Goal: Task Accomplishment & Management: Manage account settings

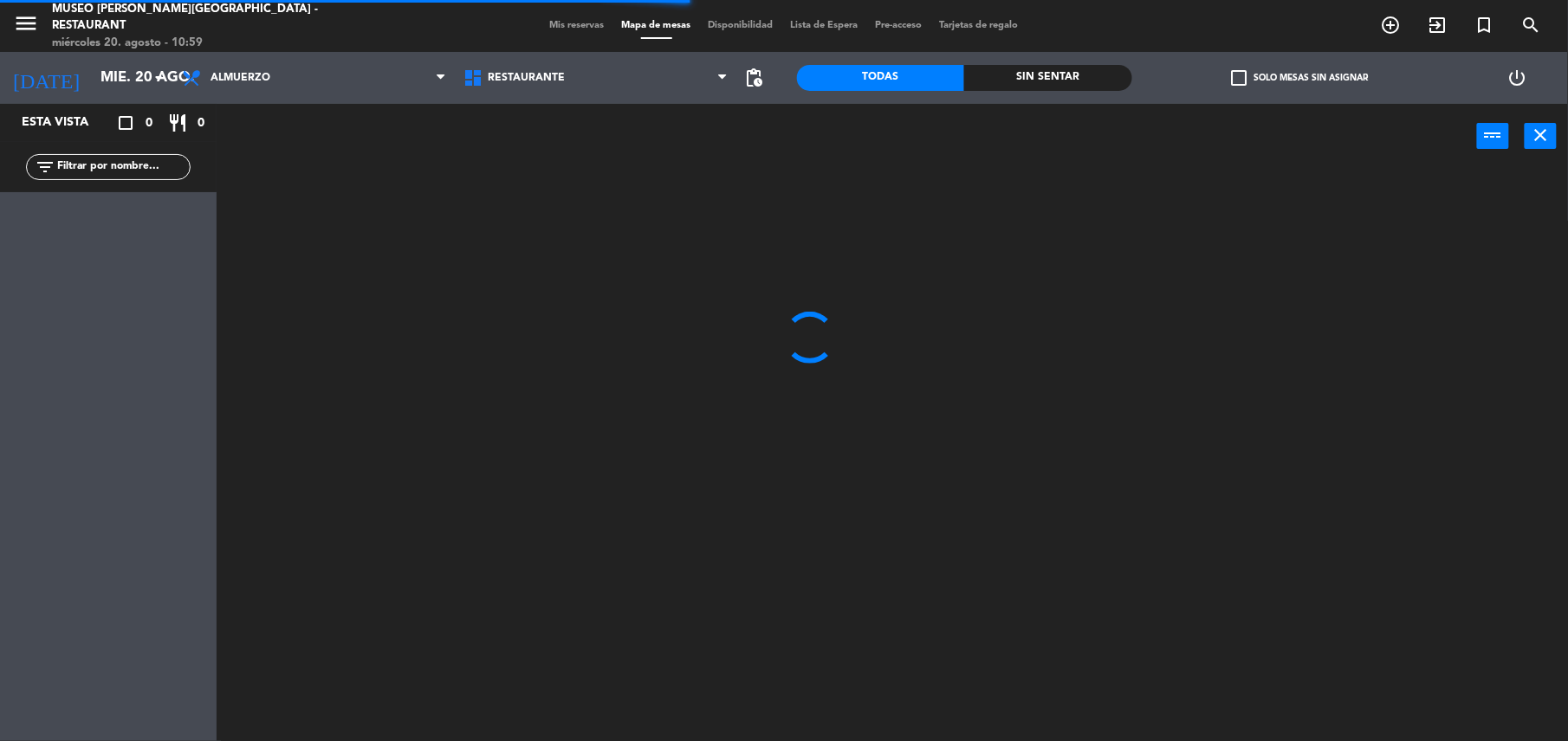
click at [586, 26] on span "Mis reservas" at bounding box center [576, 26] width 72 height 10
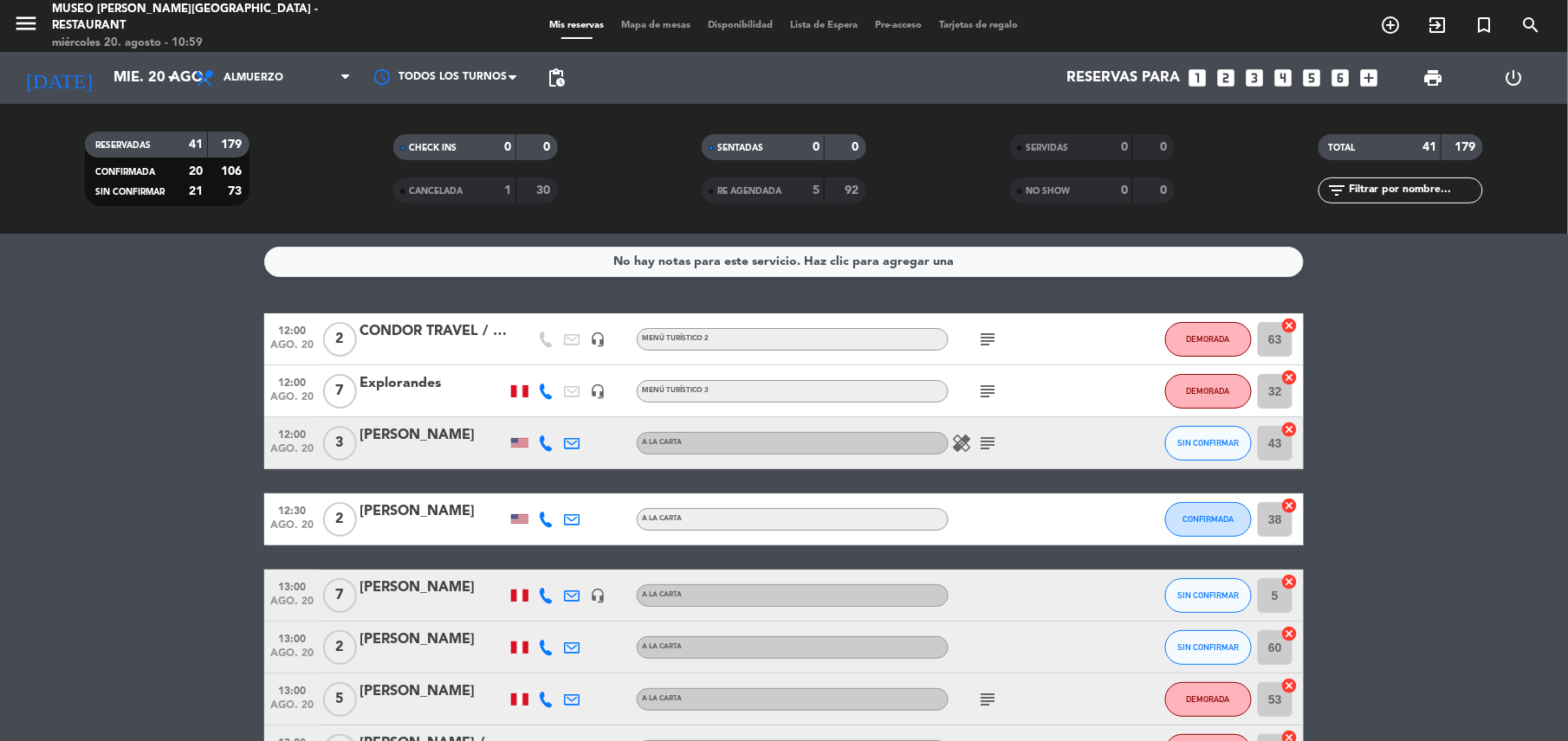
click at [985, 347] on icon "subject" at bounding box center [987, 339] width 21 height 21
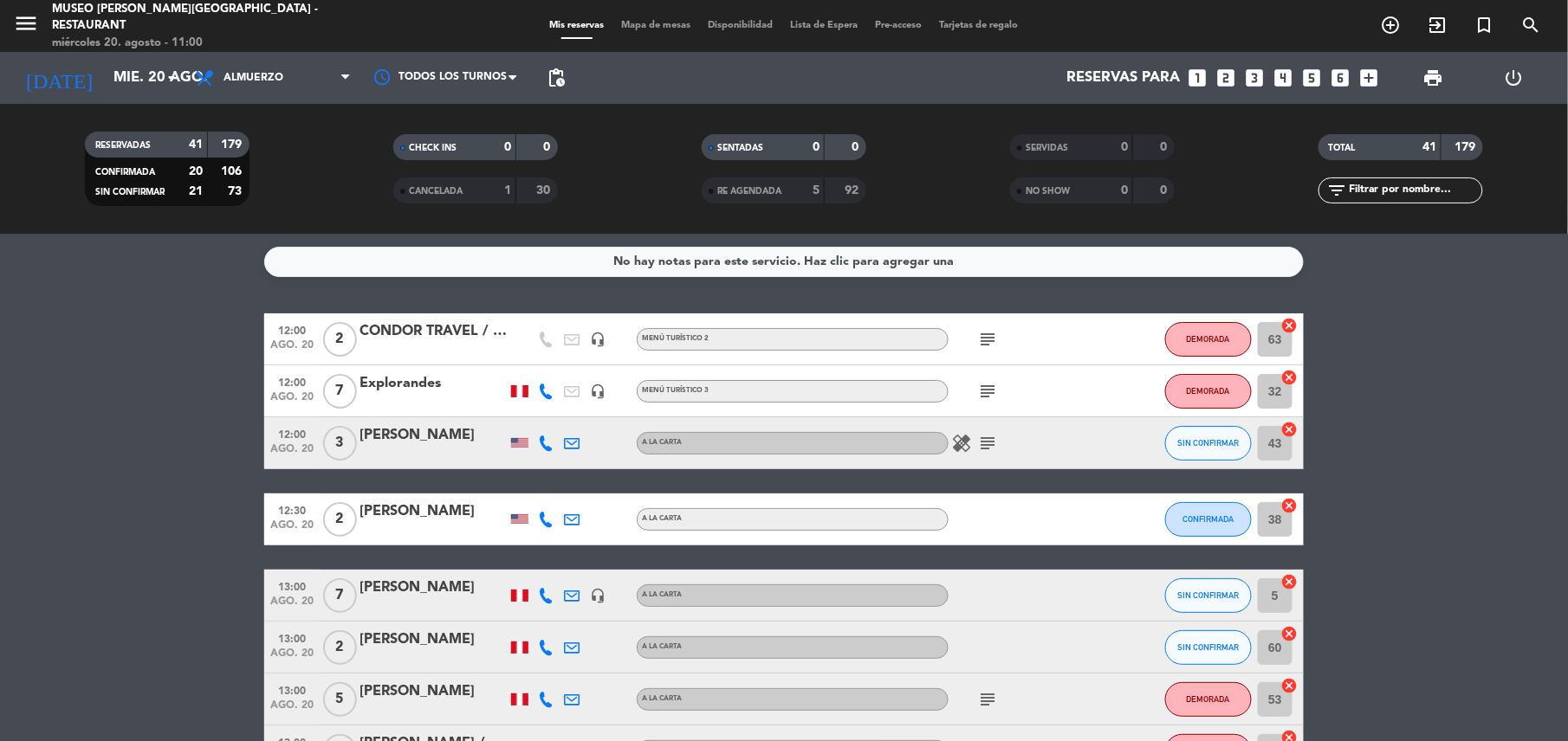
click at [1017, 406] on div "subject" at bounding box center [1026, 391] width 156 height 51
click at [993, 394] on icon "subject" at bounding box center [987, 391] width 21 height 21
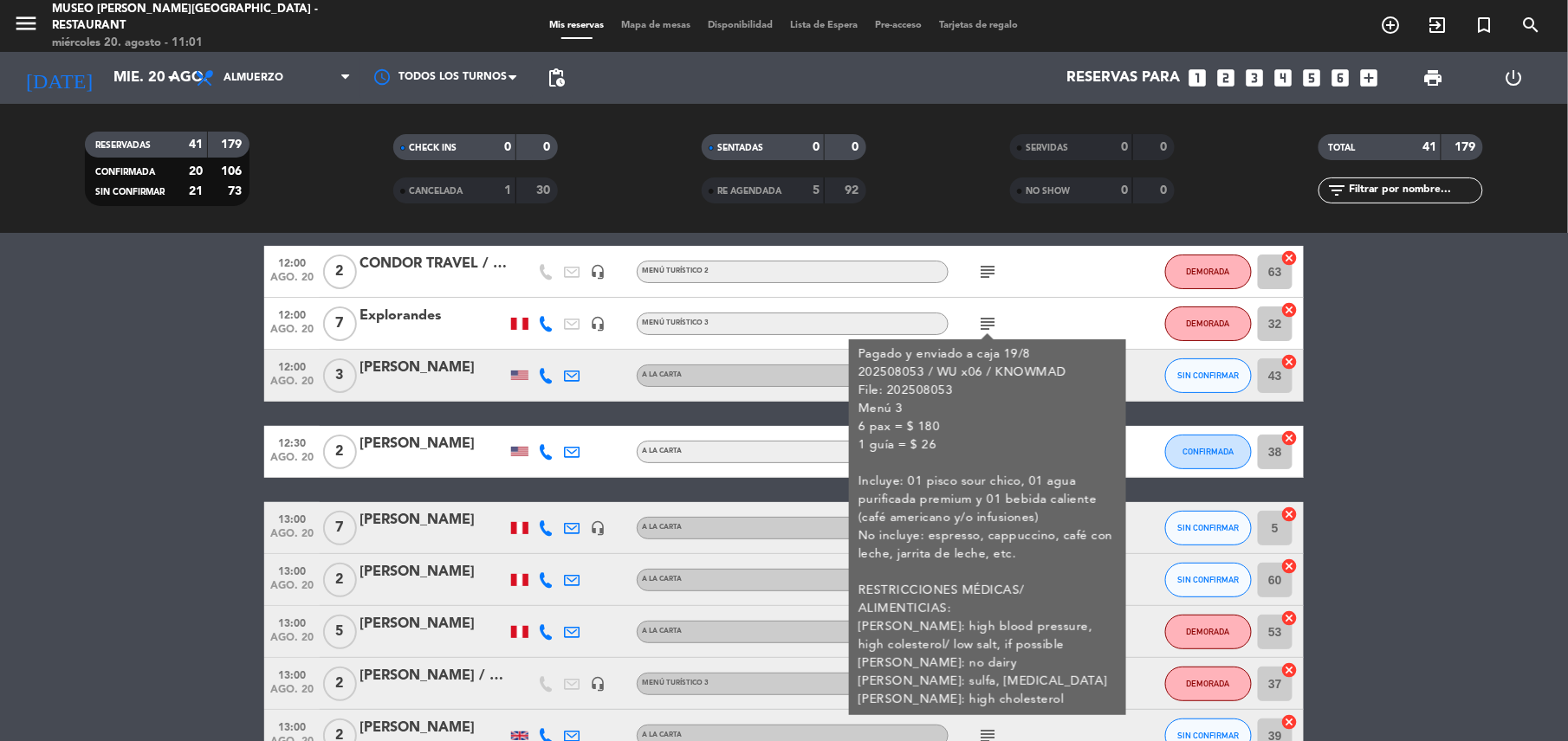
scroll to position [70, 0]
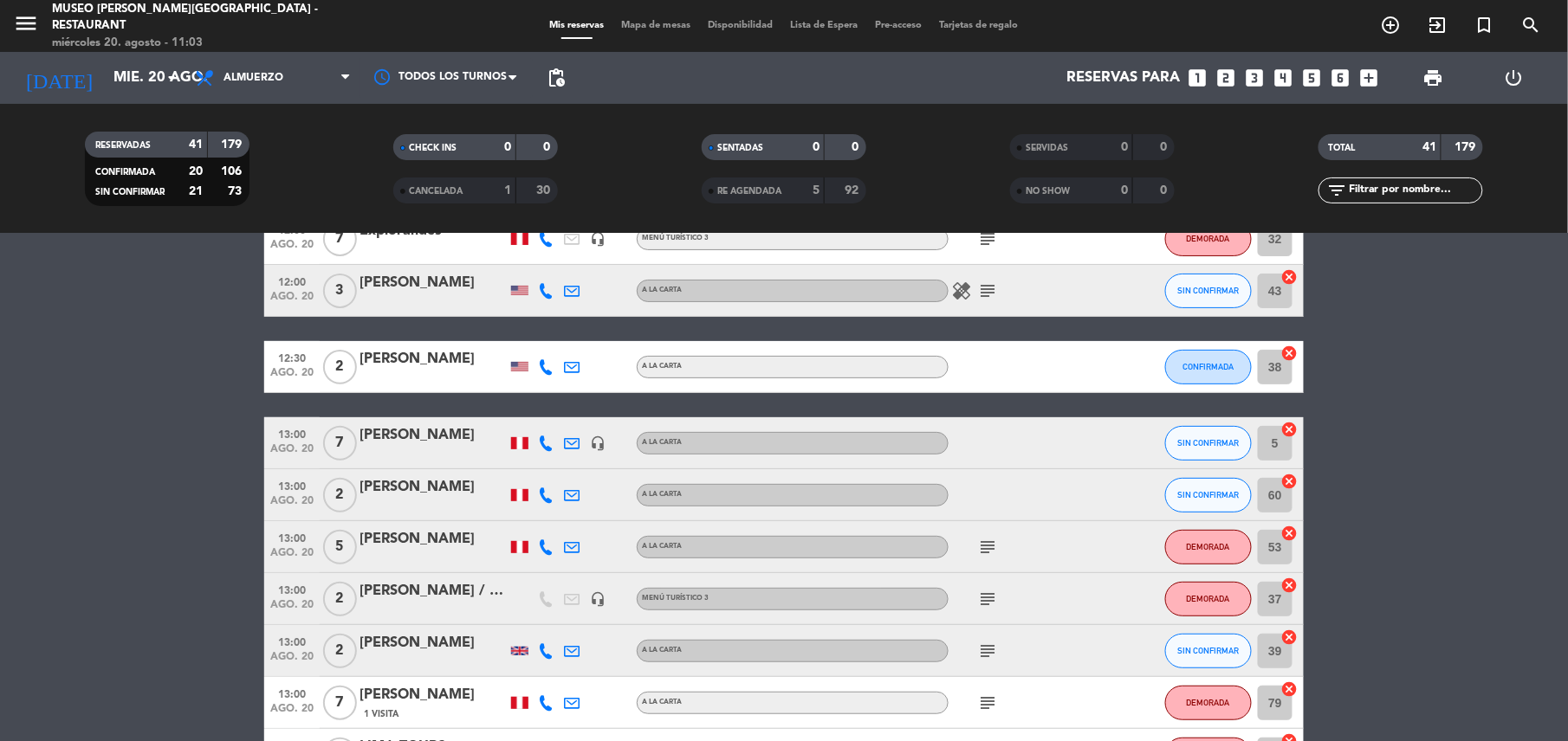
scroll to position [153, 0]
click at [986, 528] on div "subject" at bounding box center [1026, 546] width 156 height 51
click at [989, 553] on icon "subject" at bounding box center [987, 546] width 21 height 21
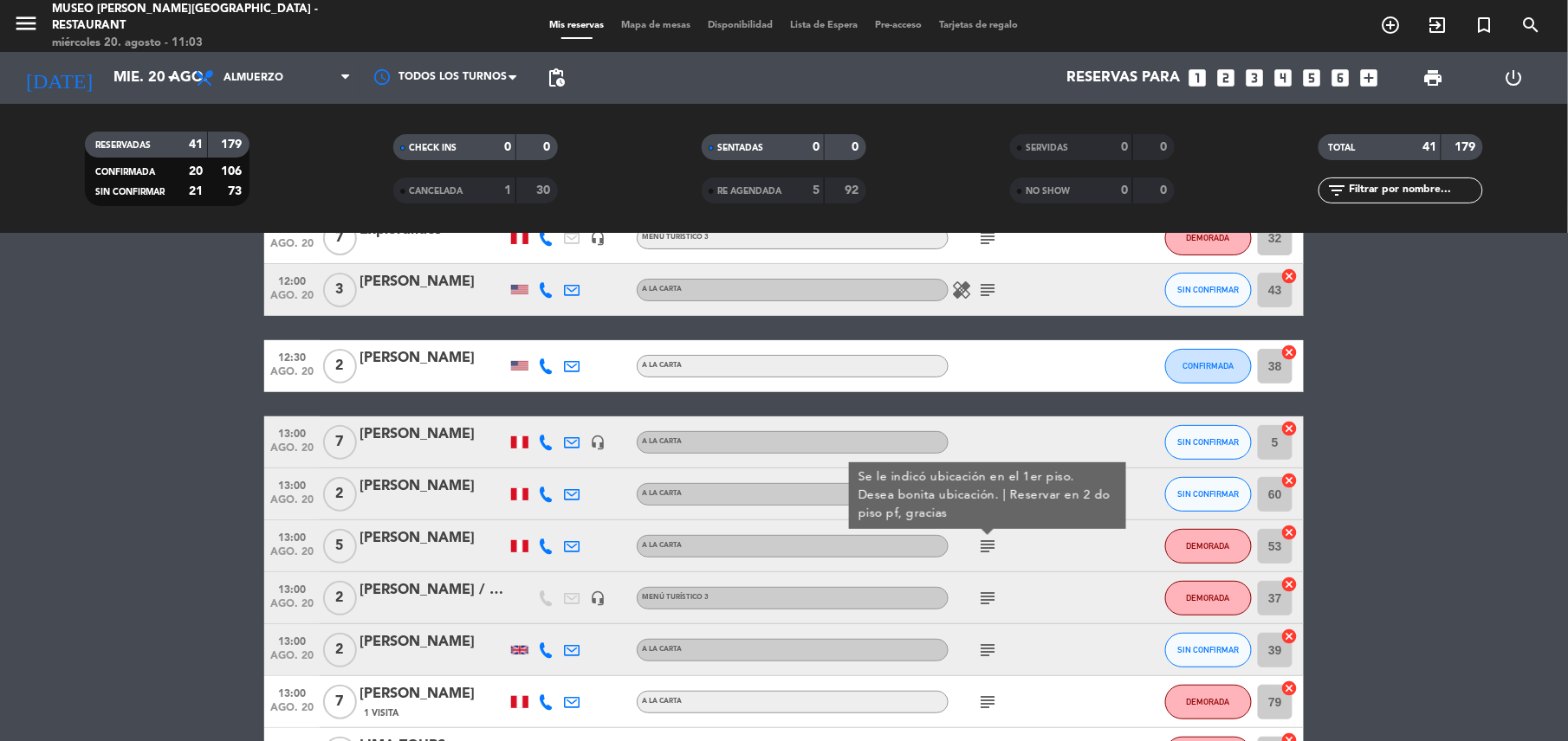
click at [997, 607] on icon "subject" at bounding box center [987, 598] width 21 height 21
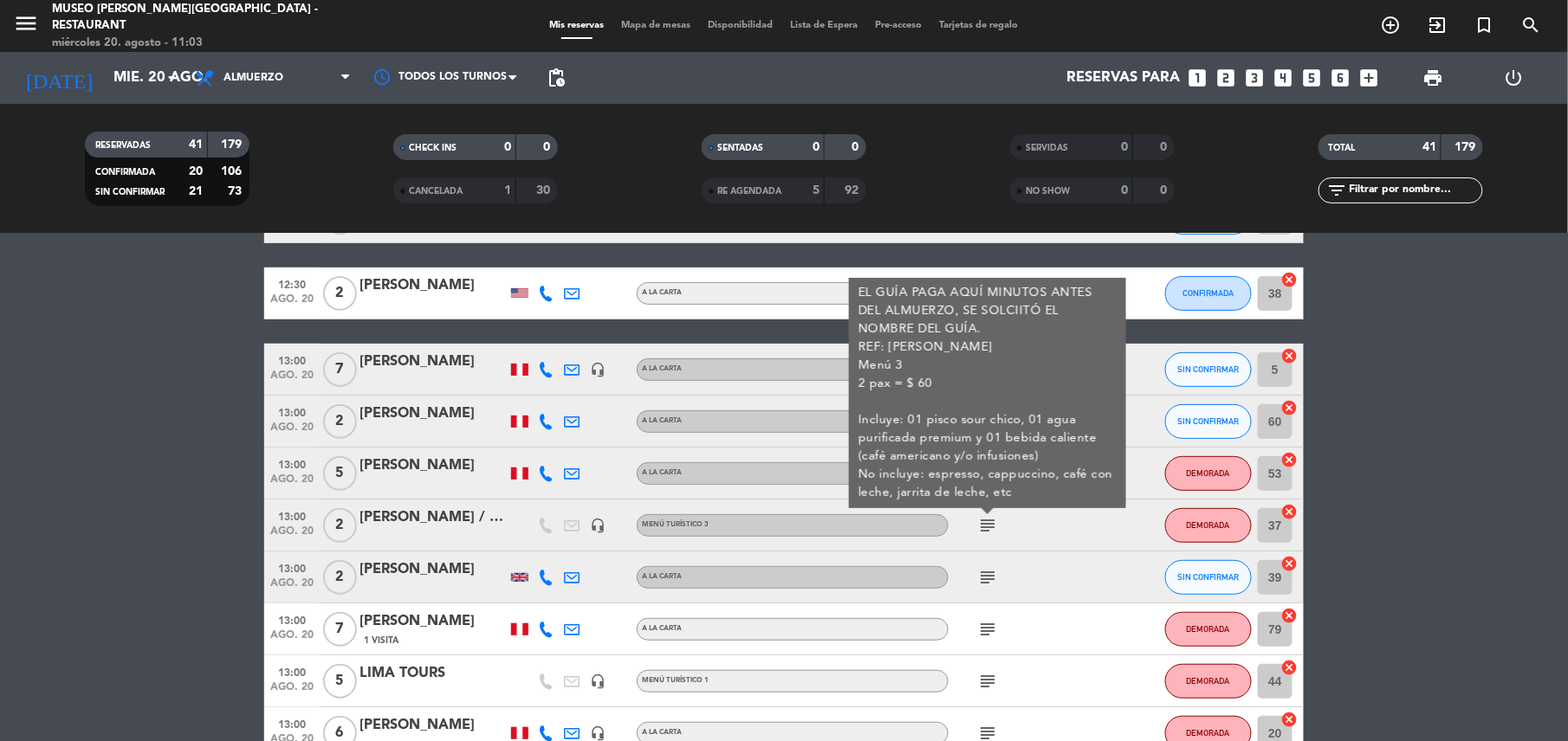
scroll to position [227, 0]
click at [983, 563] on div "subject" at bounding box center [1026, 576] width 156 height 51
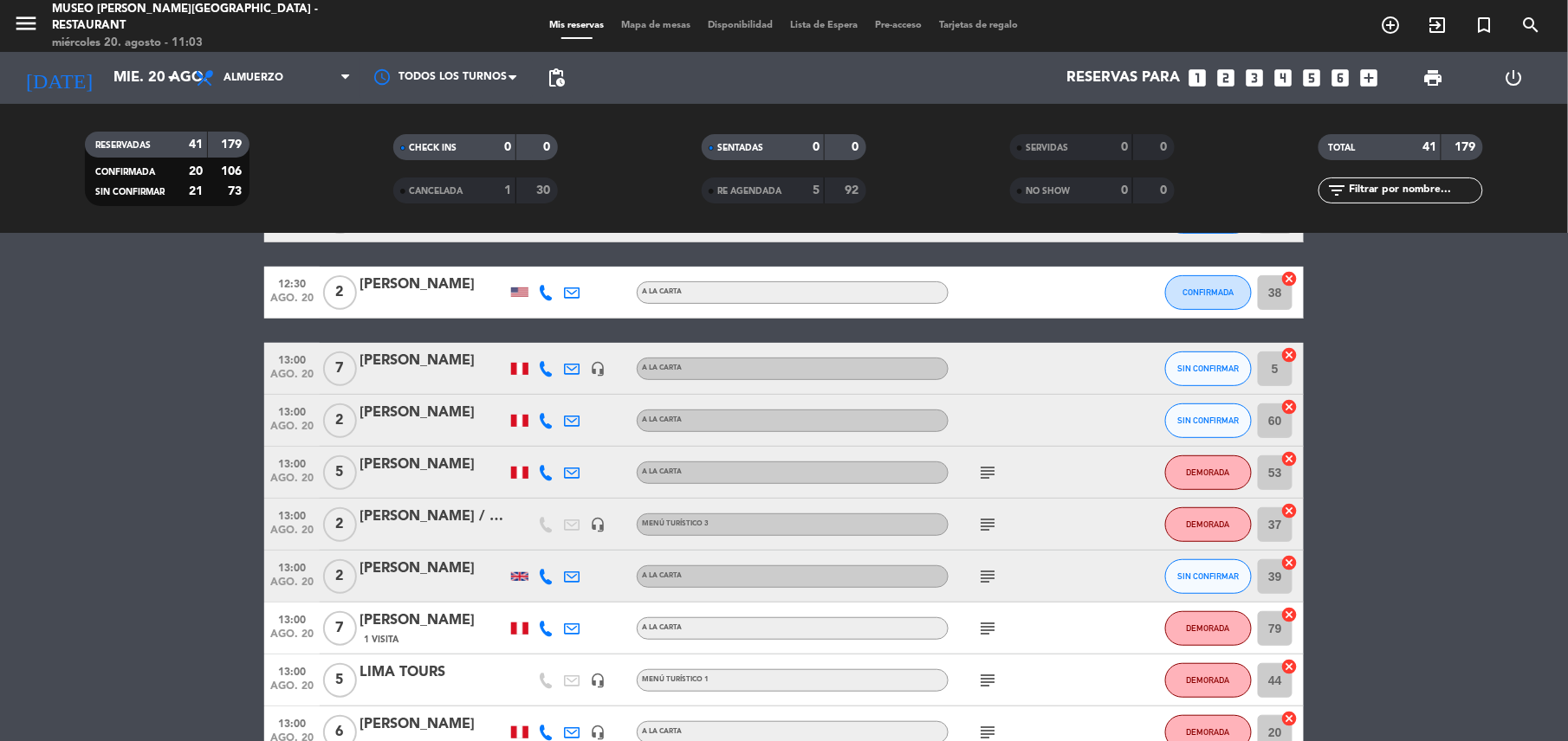
click at [983, 578] on icon "subject" at bounding box center [987, 576] width 21 height 21
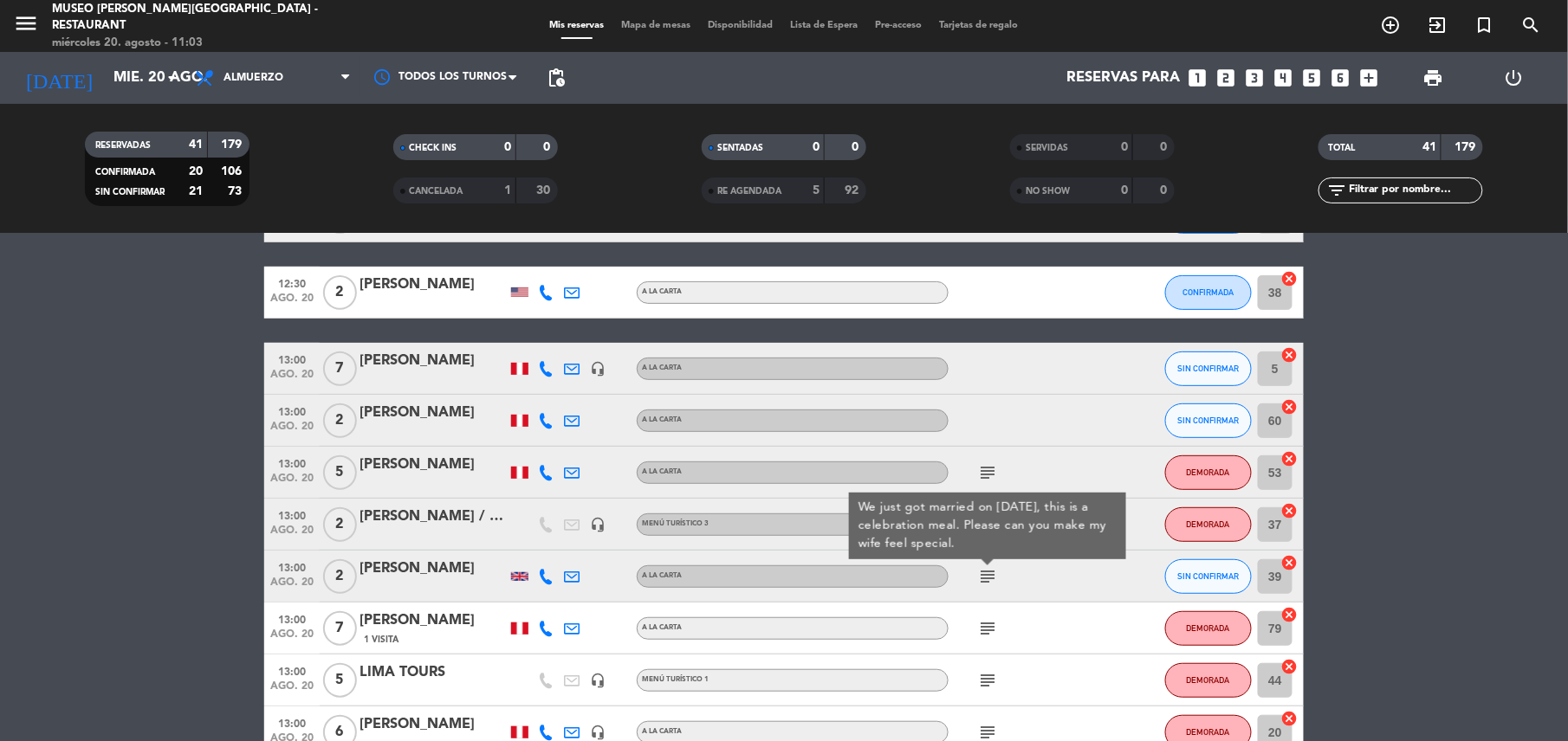
click at [989, 632] on icon "subject" at bounding box center [987, 628] width 21 height 21
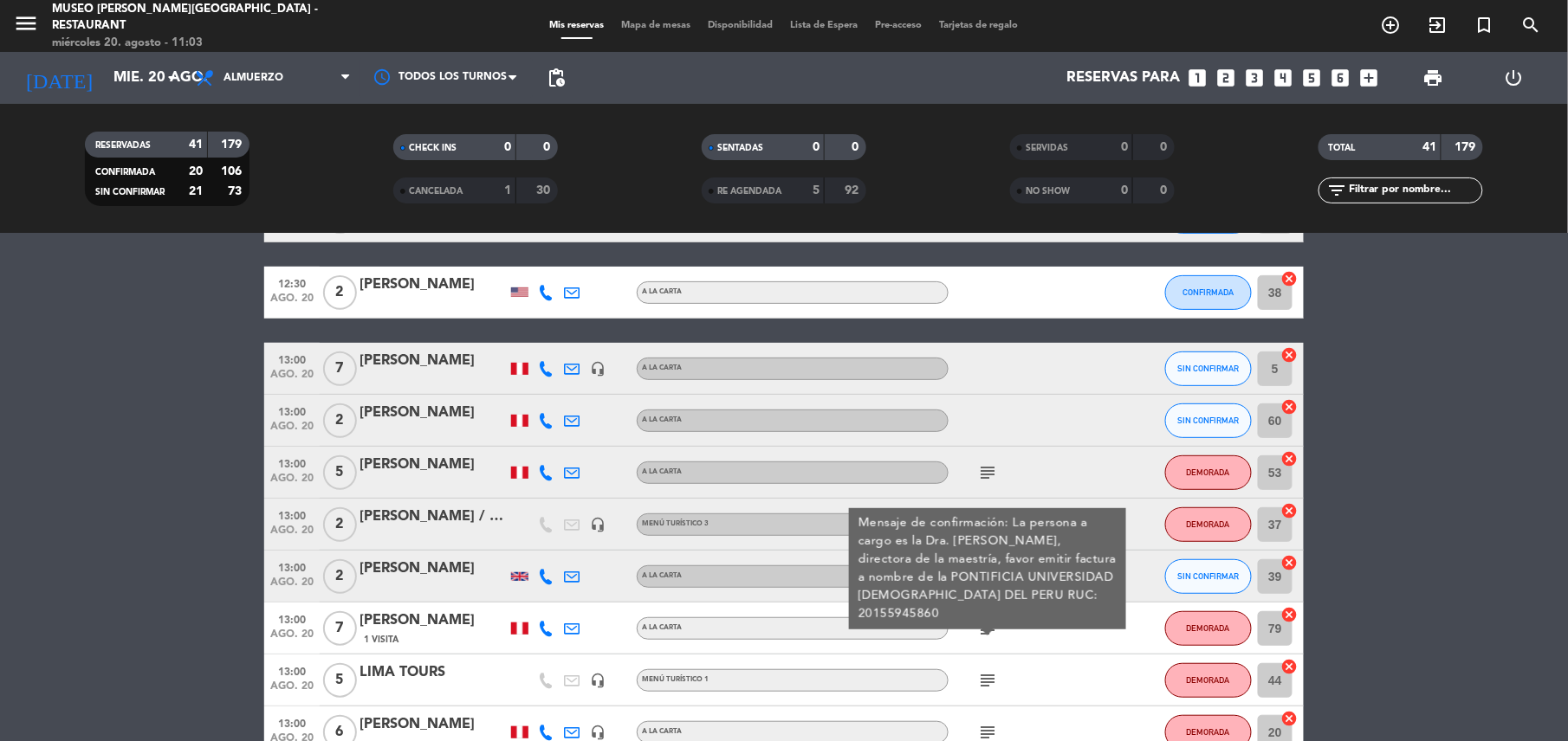
click at [990, 684] on icon "subject" at bounding box center [987, 680] width 21 height 21
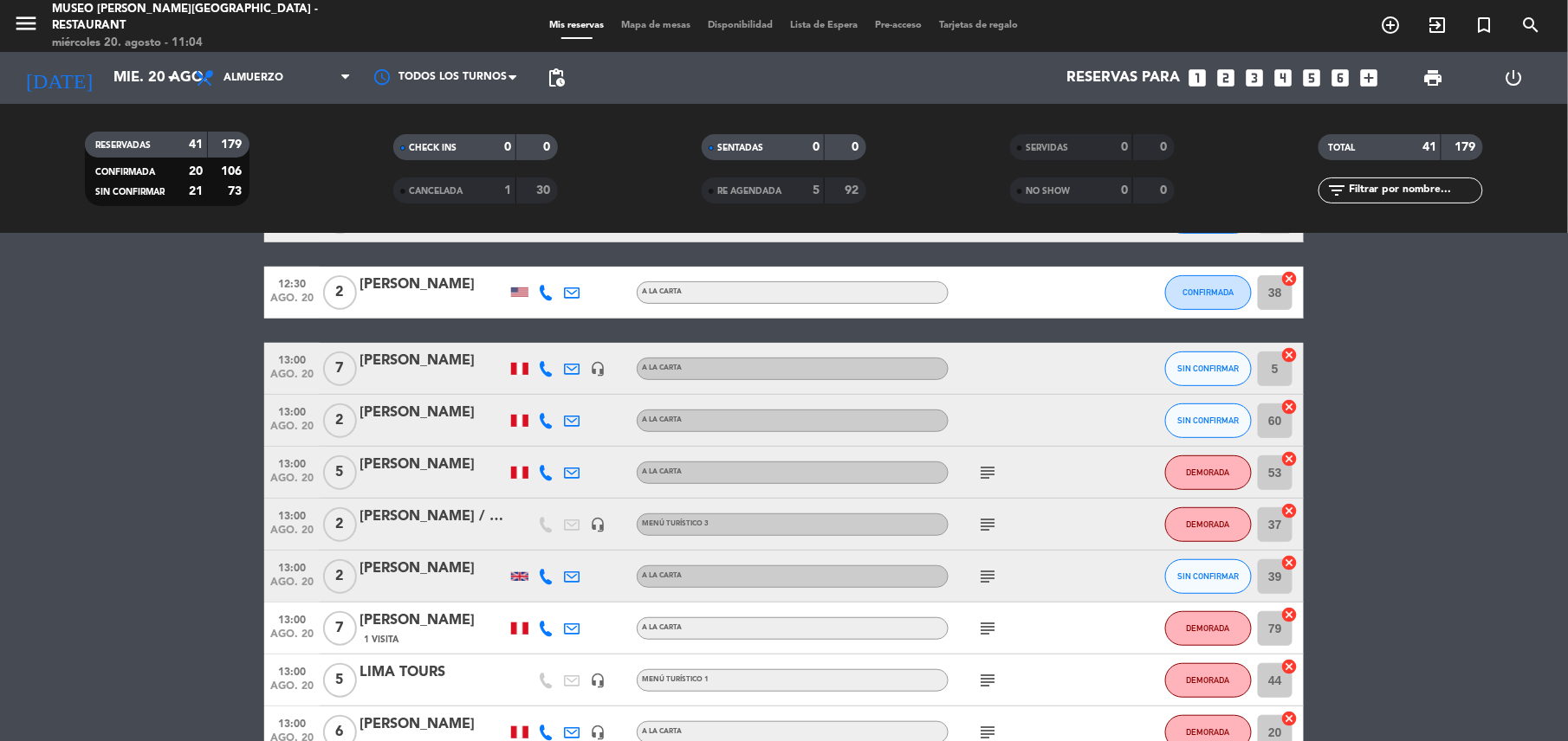
click at [974, 680] on div "subject" at bounding box center [1026, 680] width 156 height 51
click at [982, 680] on icon "subject" at bounding box center [987, 680] width 21 height 21
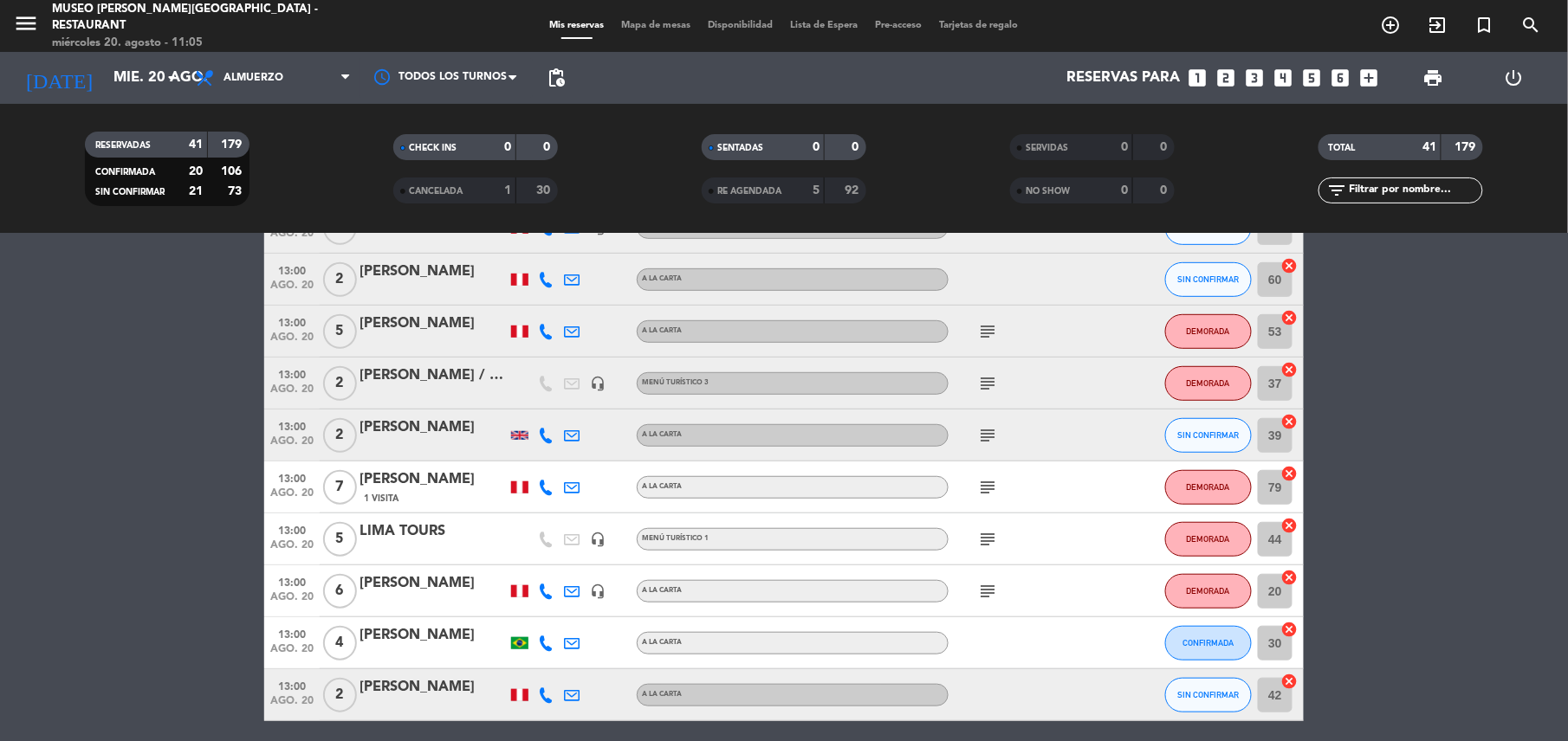
scroll to position [378, 0]
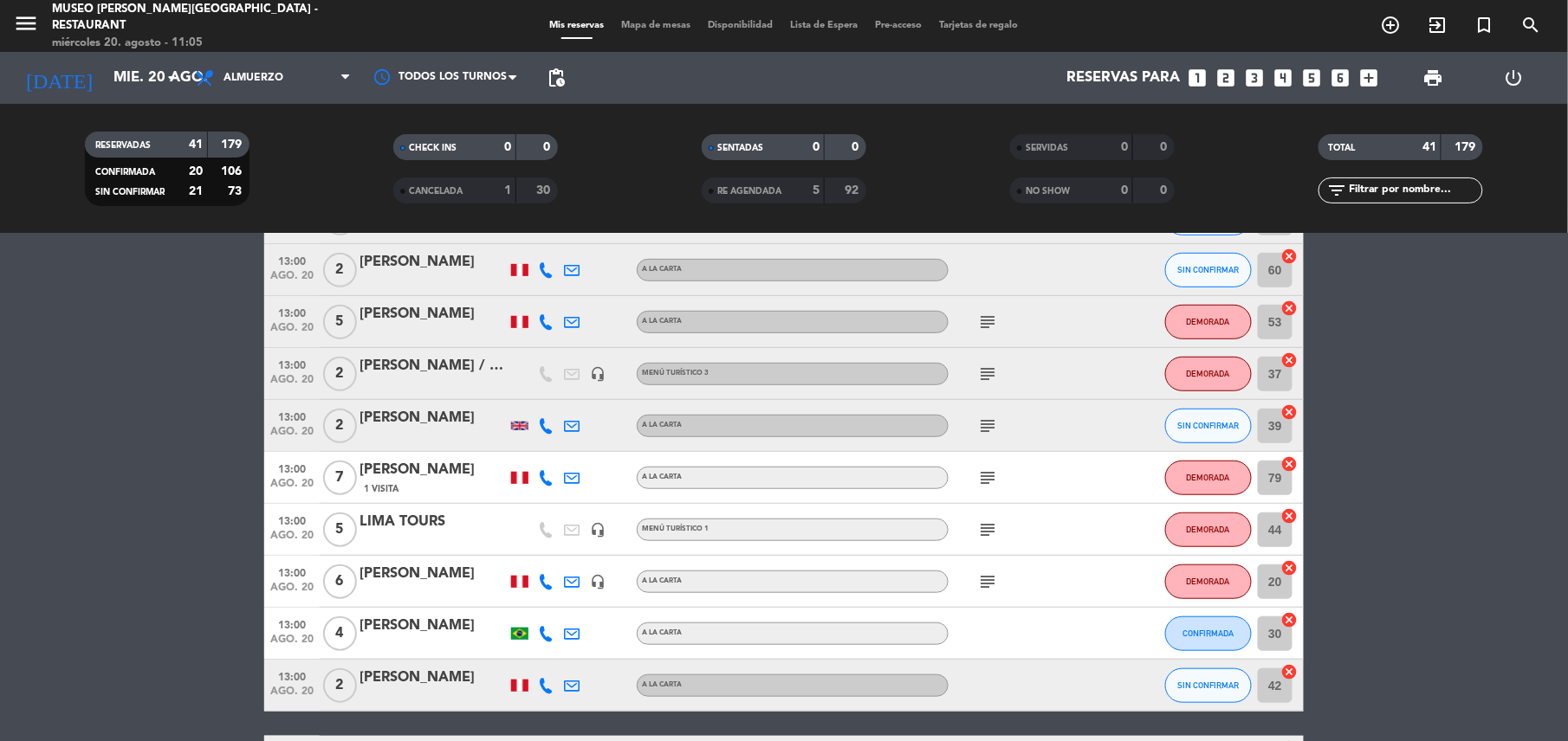
click at [986, 578] on icon "subject" at bounding box center [987, 581] width 21 height 21
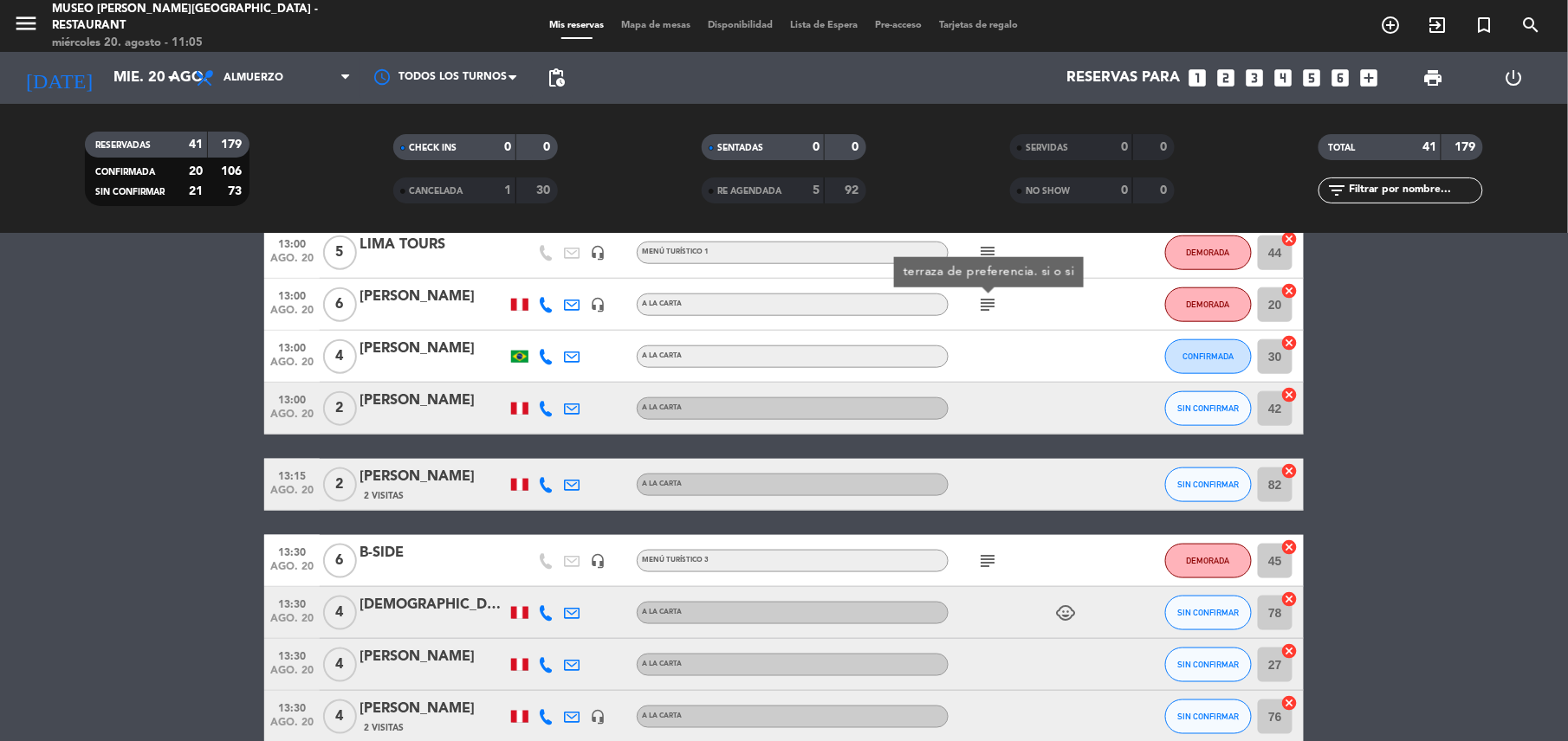
scroll to position [656, 0]
click at [991, 575] on div "subject" at bounding box center [1026, 559] width 156 height 51
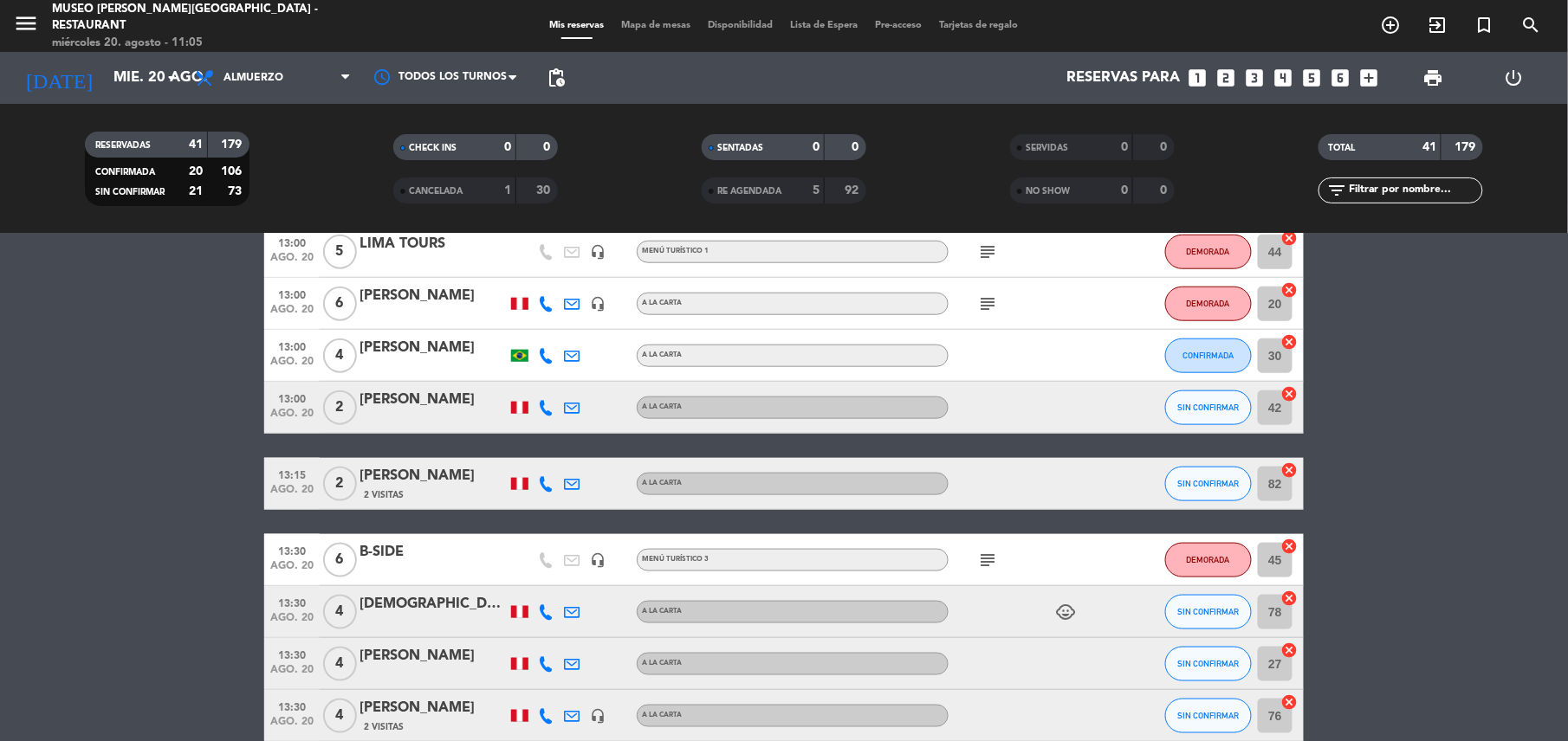
click at [988, 562] on icon "subject" at bounding box center [987, 559] width 21 height 21
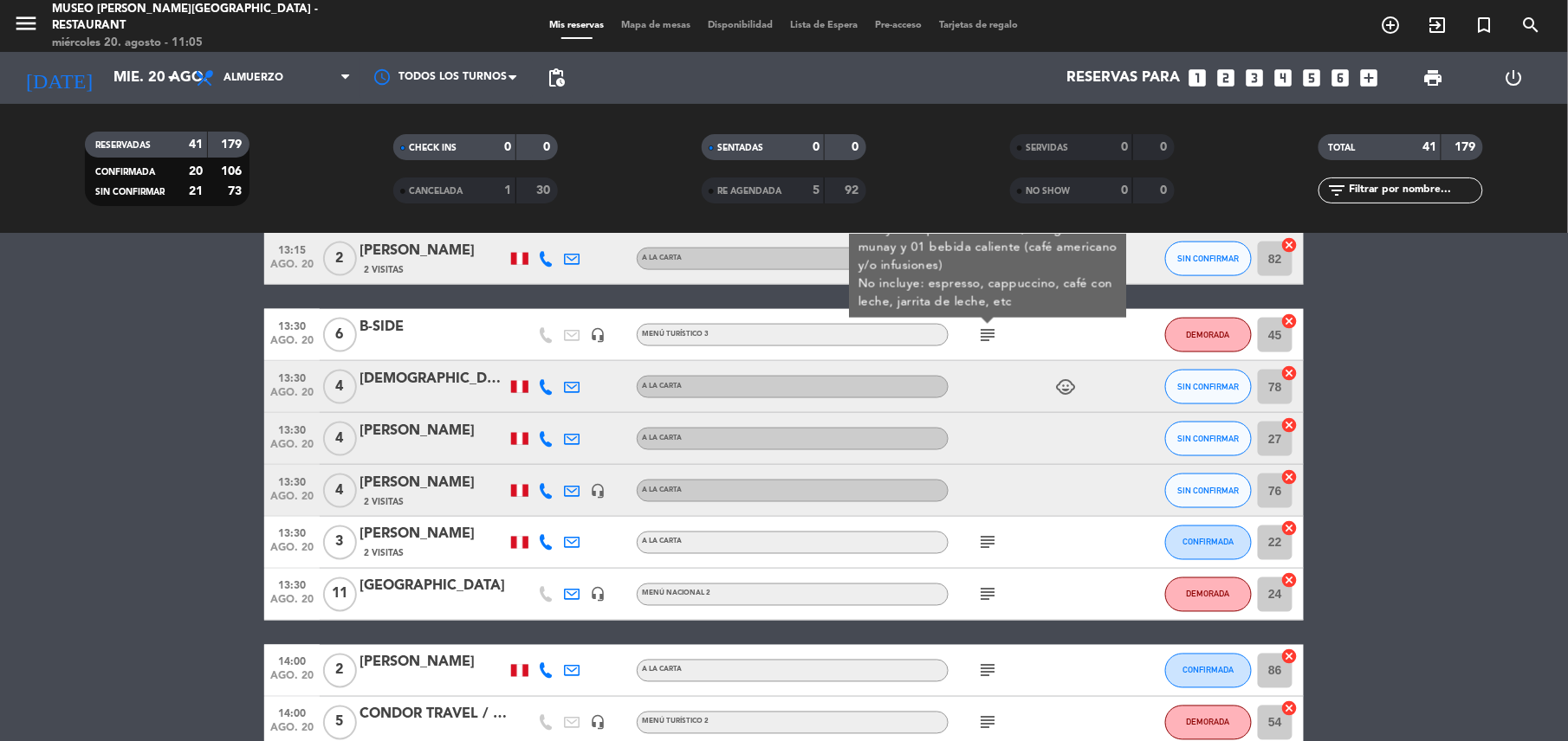
scroll to position [881, 0]
click at [999, 539] on span "subject" at bounding box center [988, 542] width 26 height 21
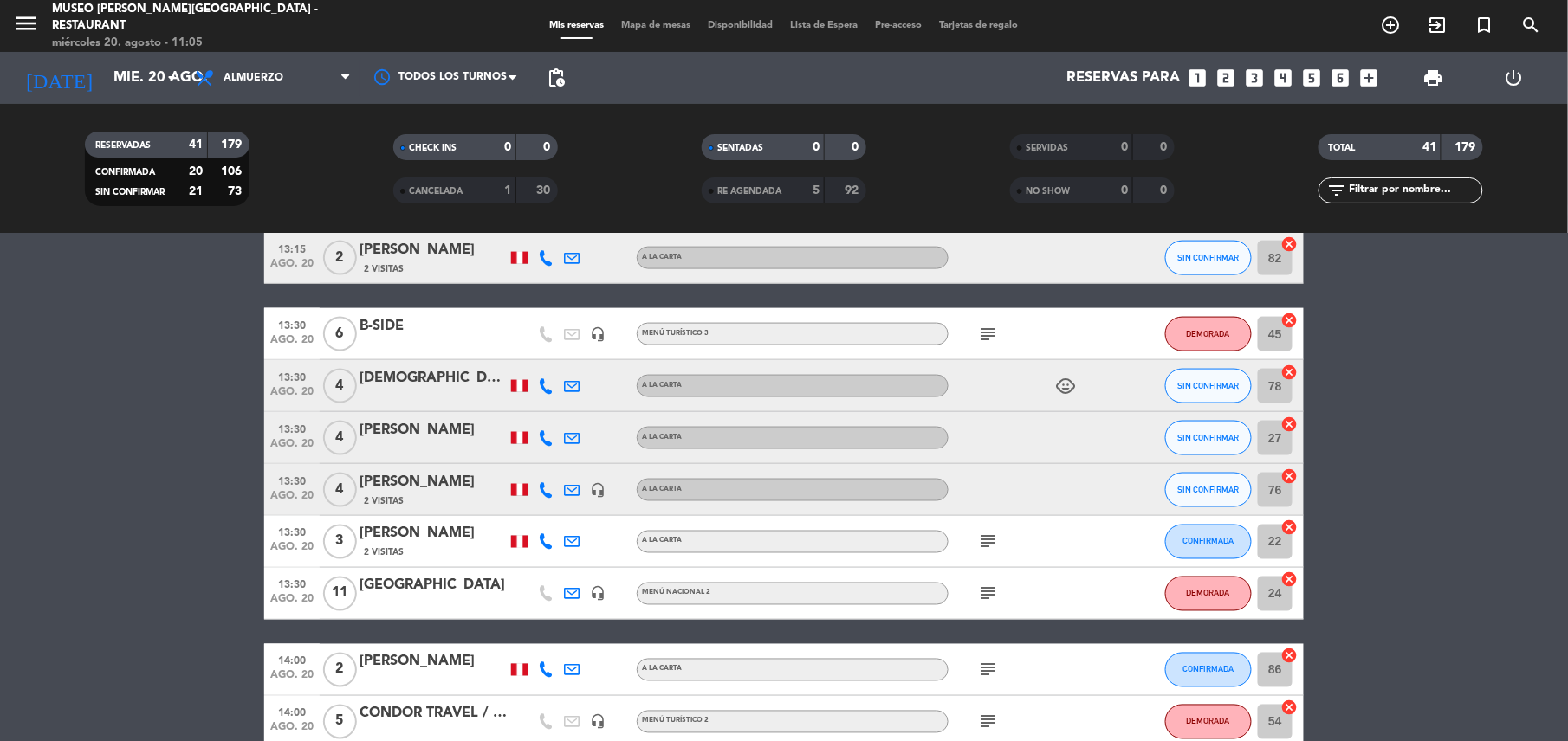
click at [997, 549] on icon "subject" at bounding box center [987, 542] width 21 height 21
click at [995, 601] on icon "subject" at bounding box center [987, 594] width 21 height 21
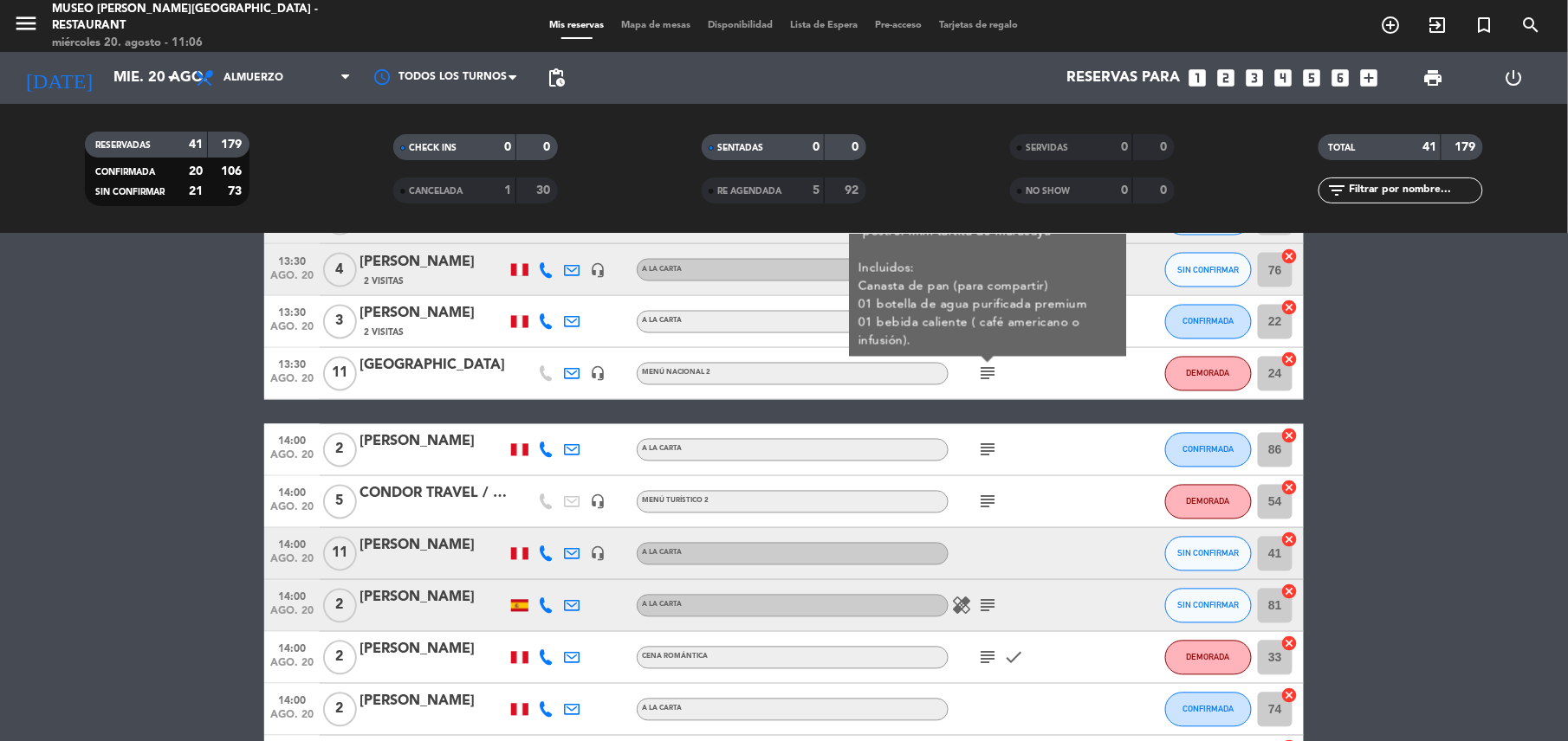
scroll to position [1102, 0]
click at [991, 454] on icon "subject" at bounding box center [987, 449] width 21 height 21
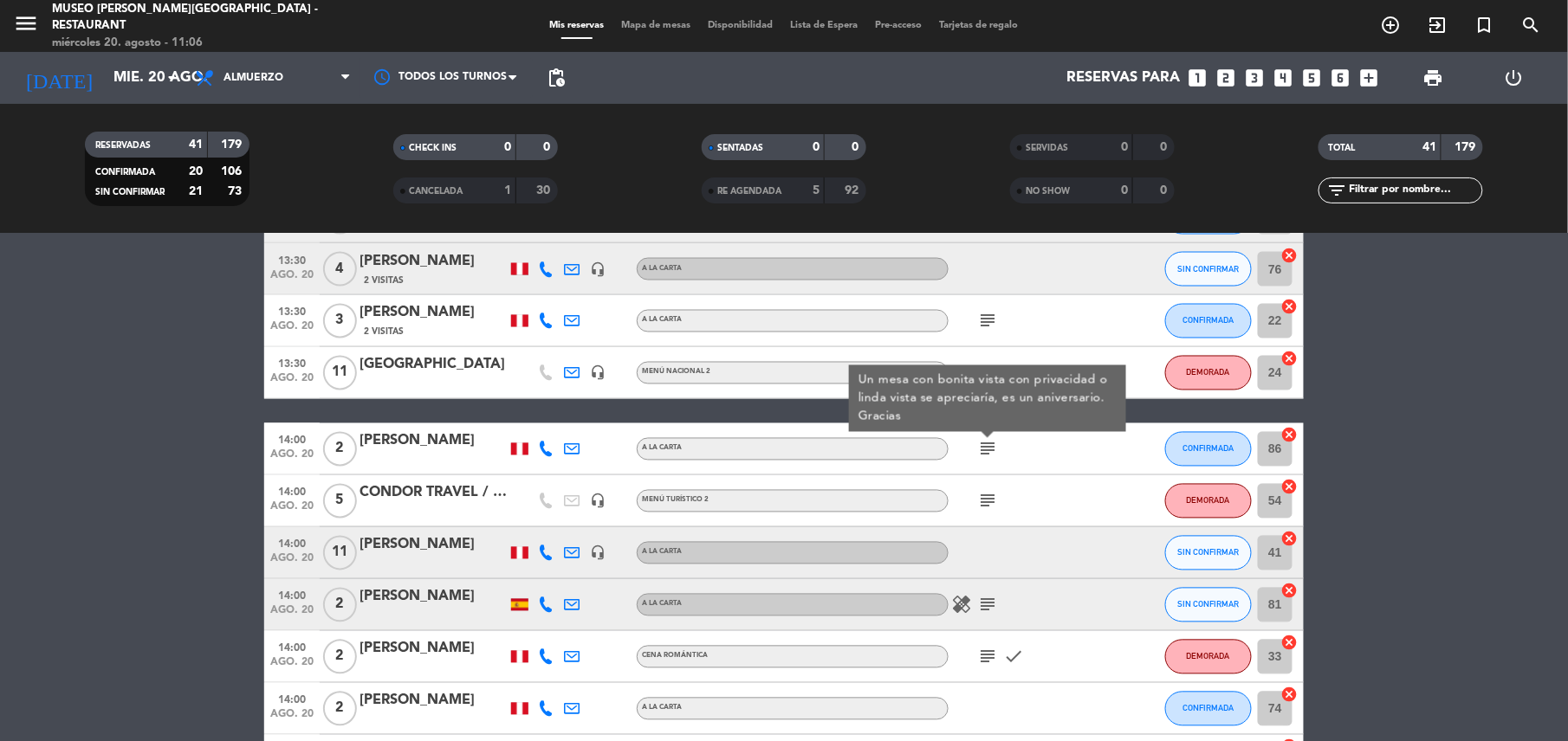
click at [984, 504] on icon "subject" at bounding box center [987, 501] width 21 height 21
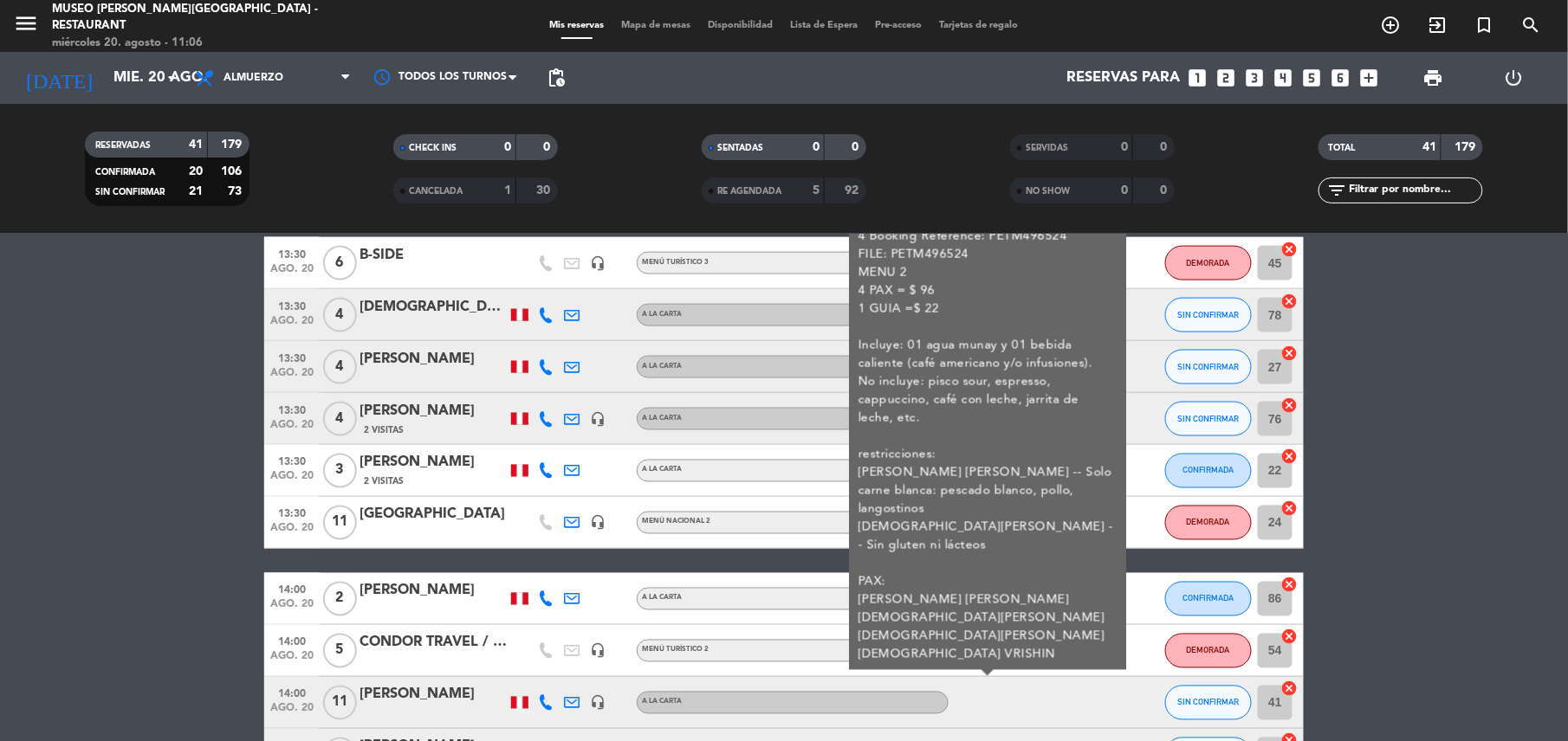
scroll to position [999, 0]
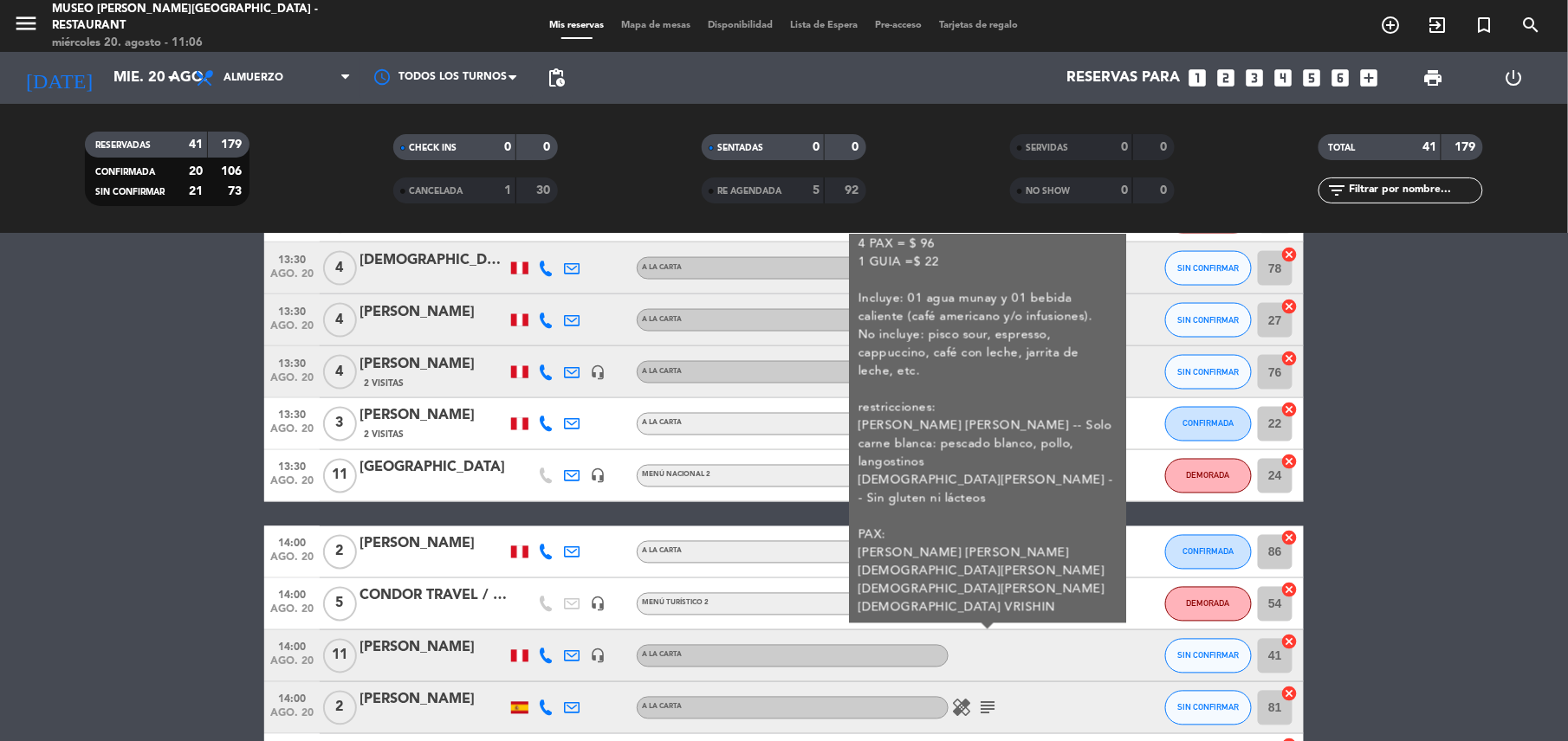
click at [445, 604] on div "CONDOR TRAVEL / [PERSON_NAME] x 4" at bounding box center [433, 596] width 147 height 23
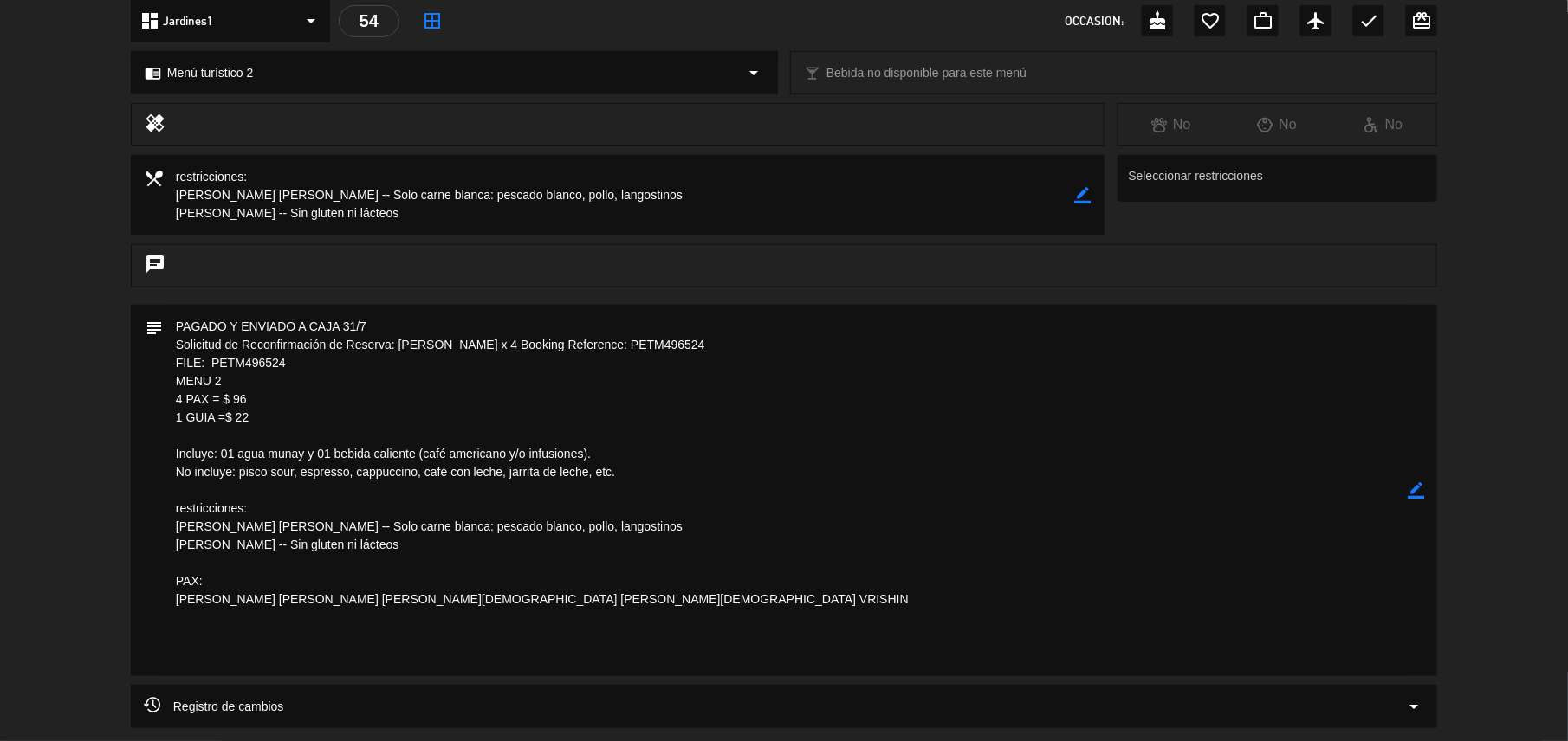
scroll to position [0, 0]
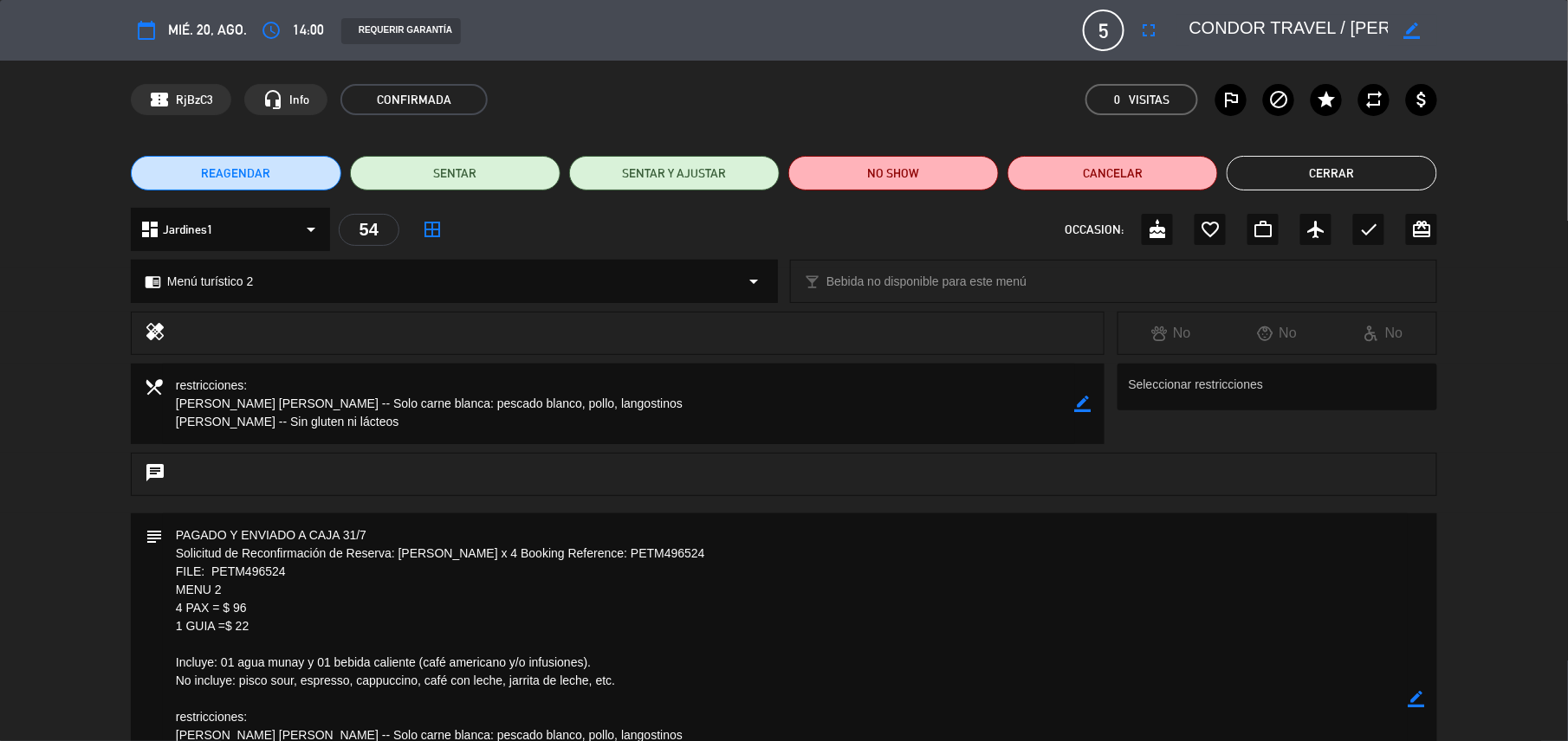
click at [1356, 161] on button "Cerrar" at bounding box center [1331, 173] width 210 height 34
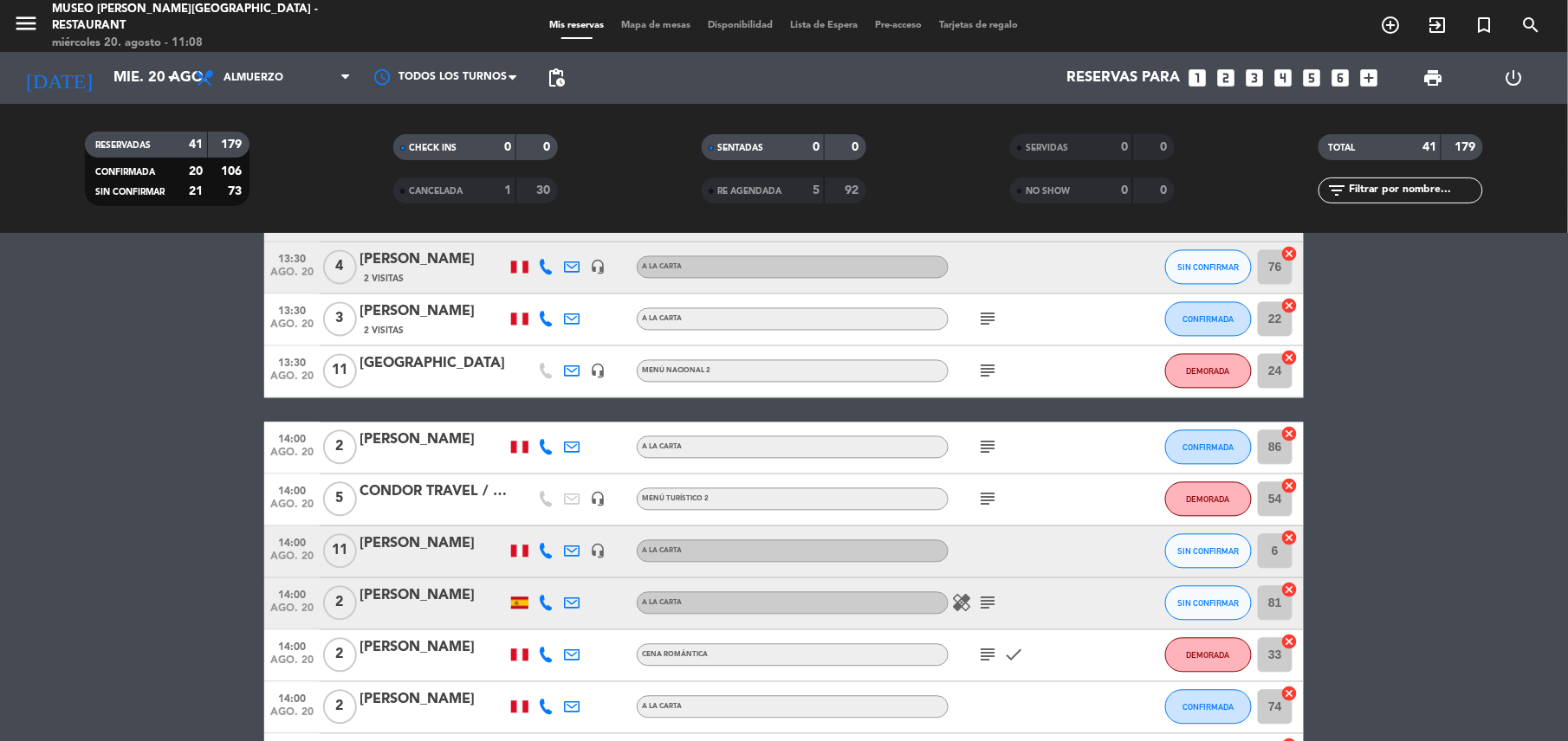
scroll to position [1375, 0]
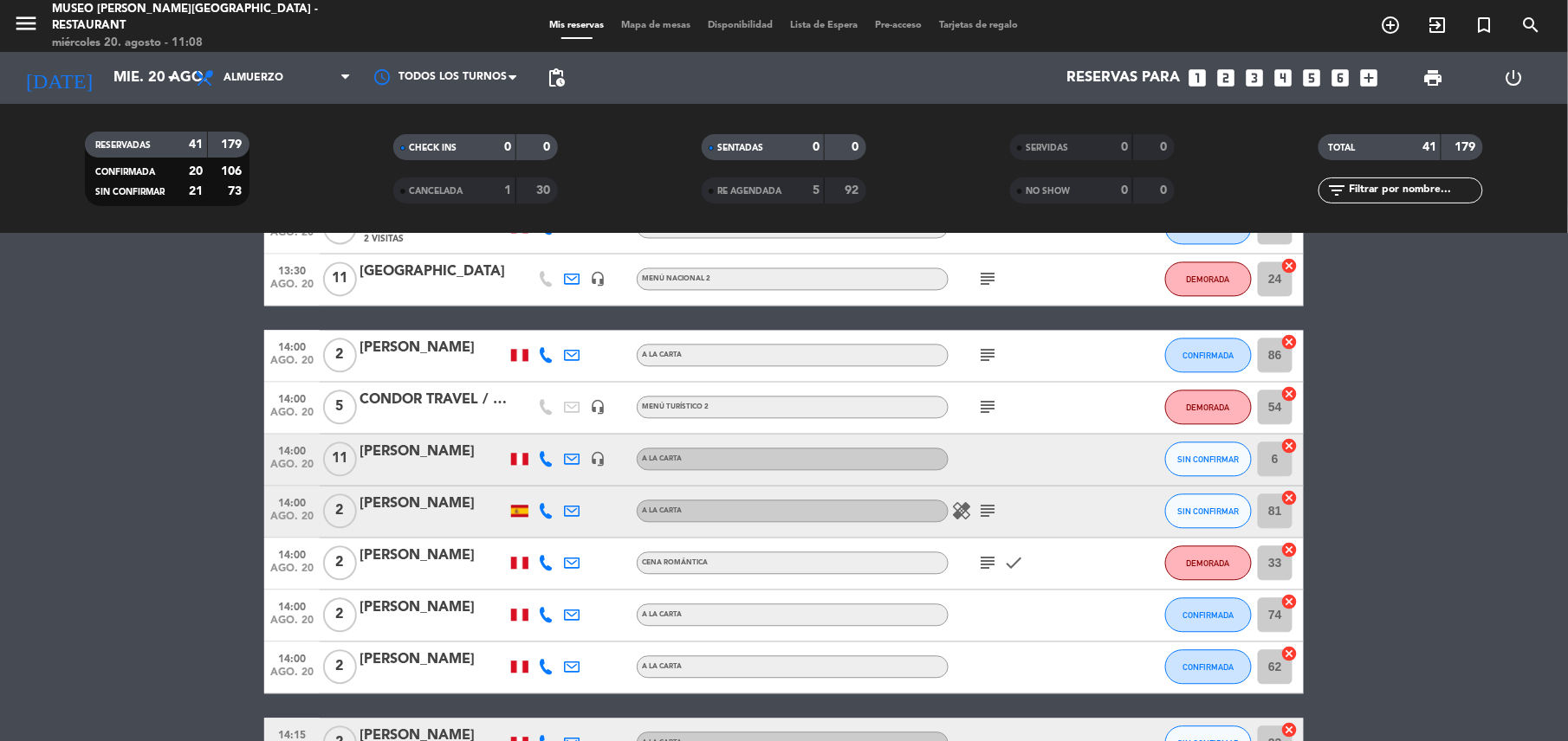
click at [984, 511] on icon "subject" at bounding box center [987, 511] width 21 height 21
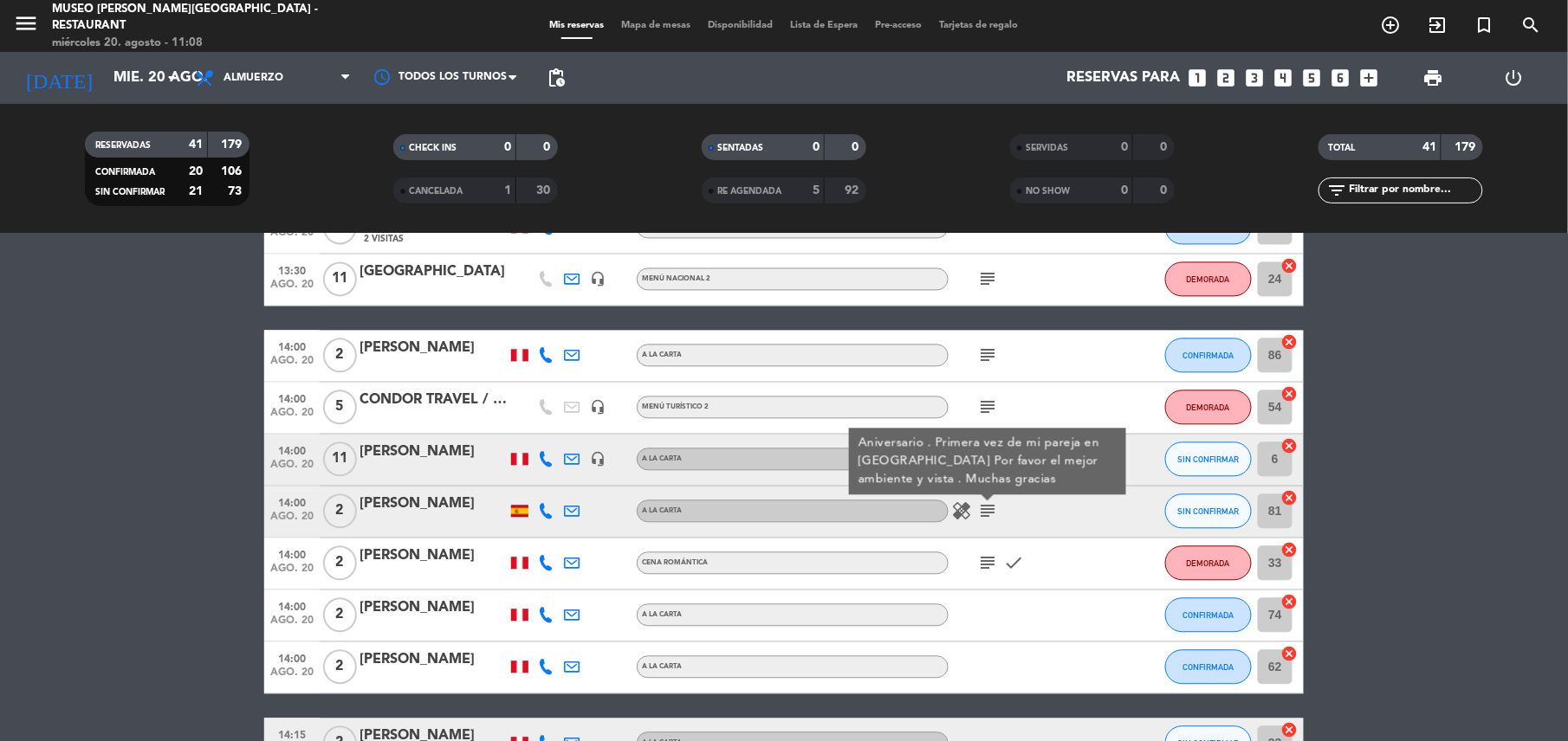
click at [985, 568] on icon "subject" at bounding box center [987, 563] width 21 height 21
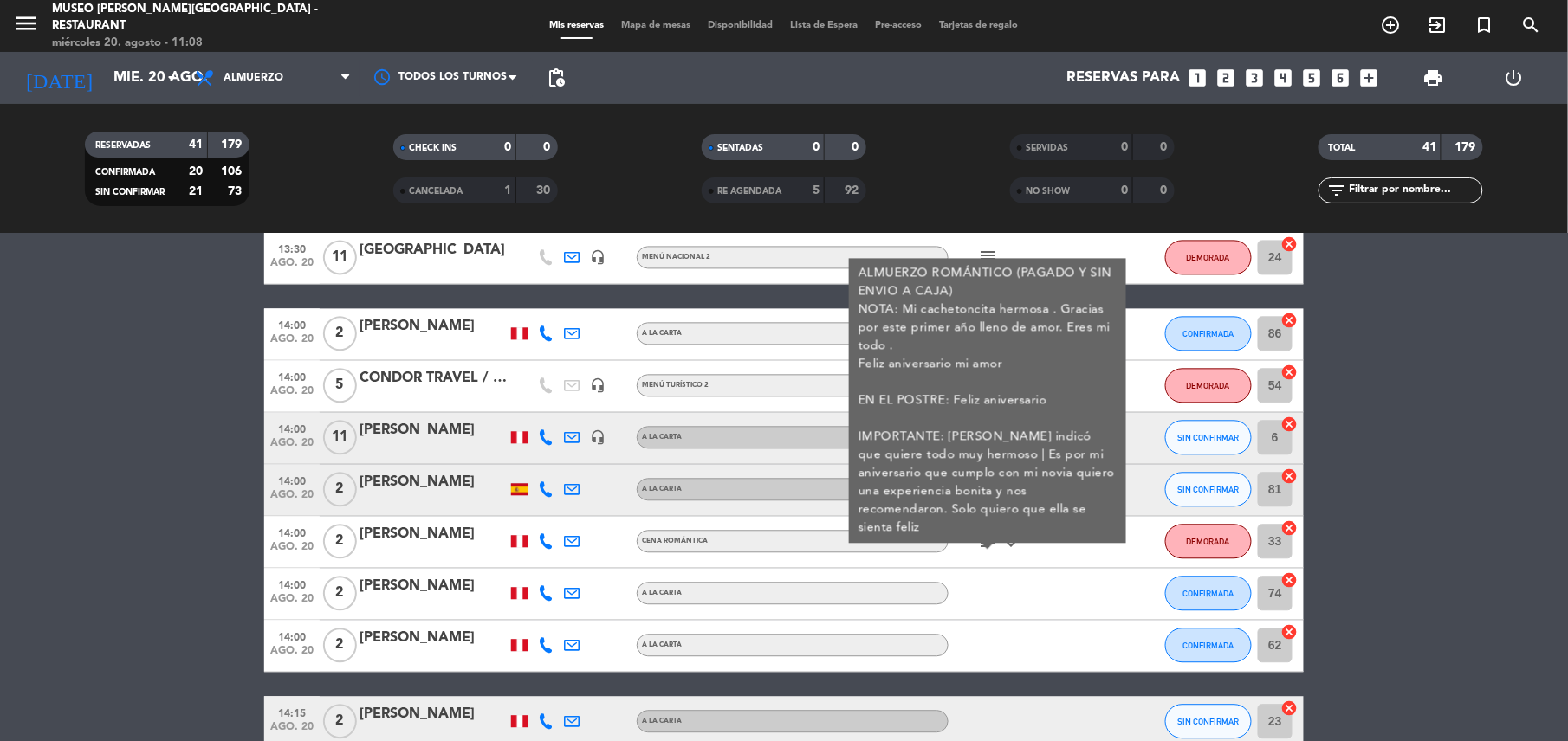
click at [985, 621] on div at bounding box center [1026, 647] width 156 height 51
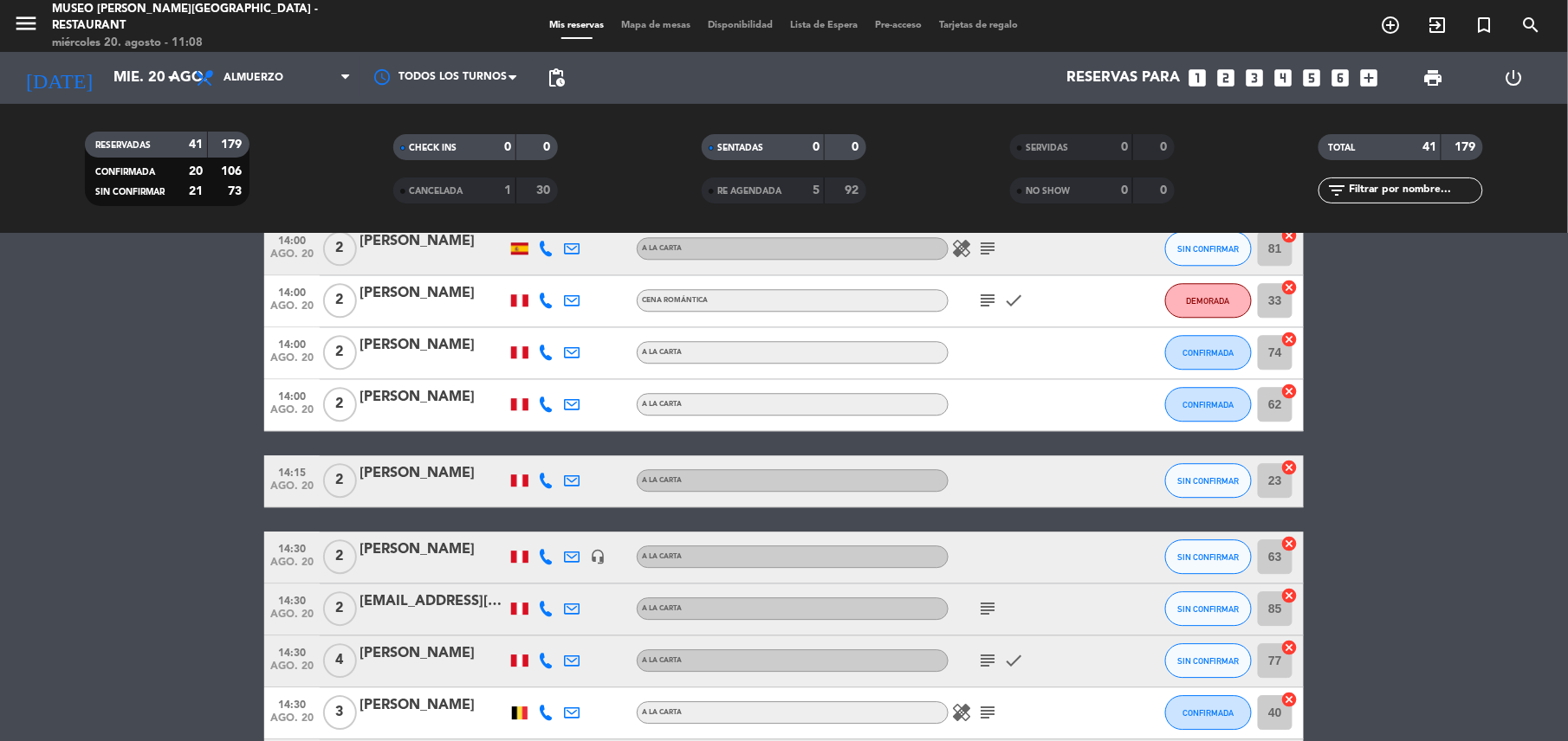
scroll to position [1639, 0]
click at [985, 607] on icon "subject" at bounding box center [987, 608] width 21 height 21
click at [988, 662] on icon "subject" at bounding box center [987, 660] width 21 height 21
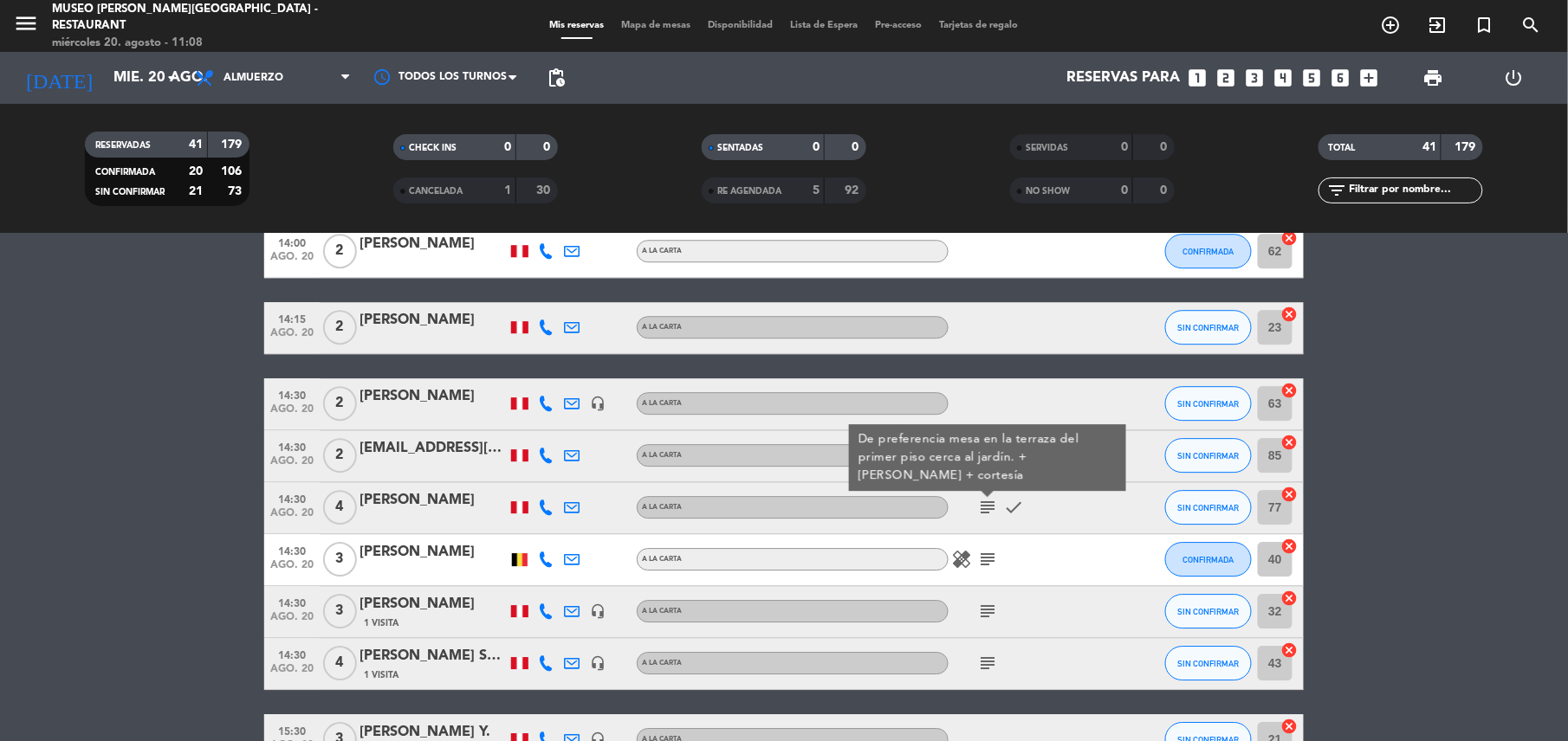
scroll to position [1792, 0]
click at [983, 572] on div "healing subject" at bounding box center [1026, 559] width 156 height 51
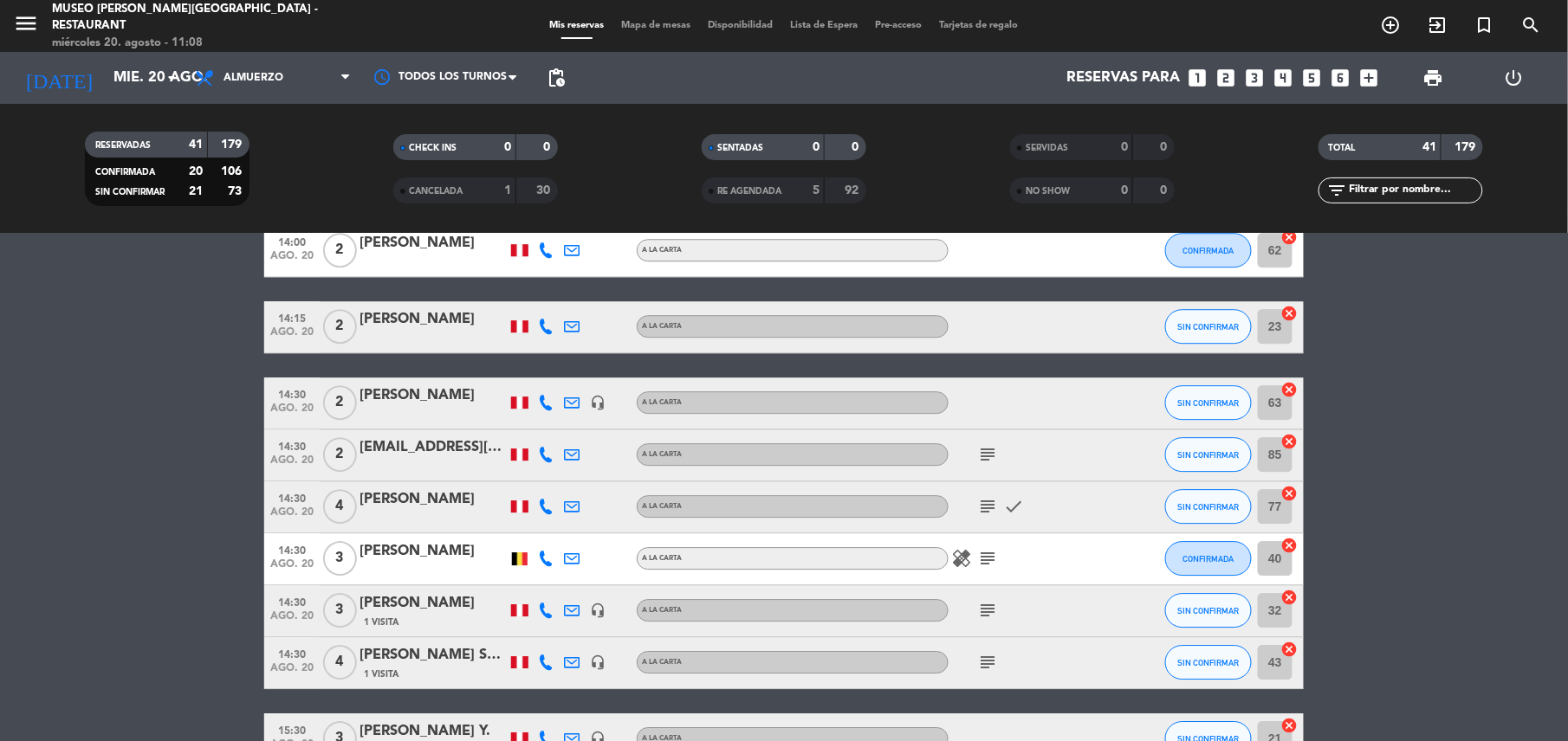
click at [983, 557] on icon "subject" at bounding box center [987, 558] width 21 height 21
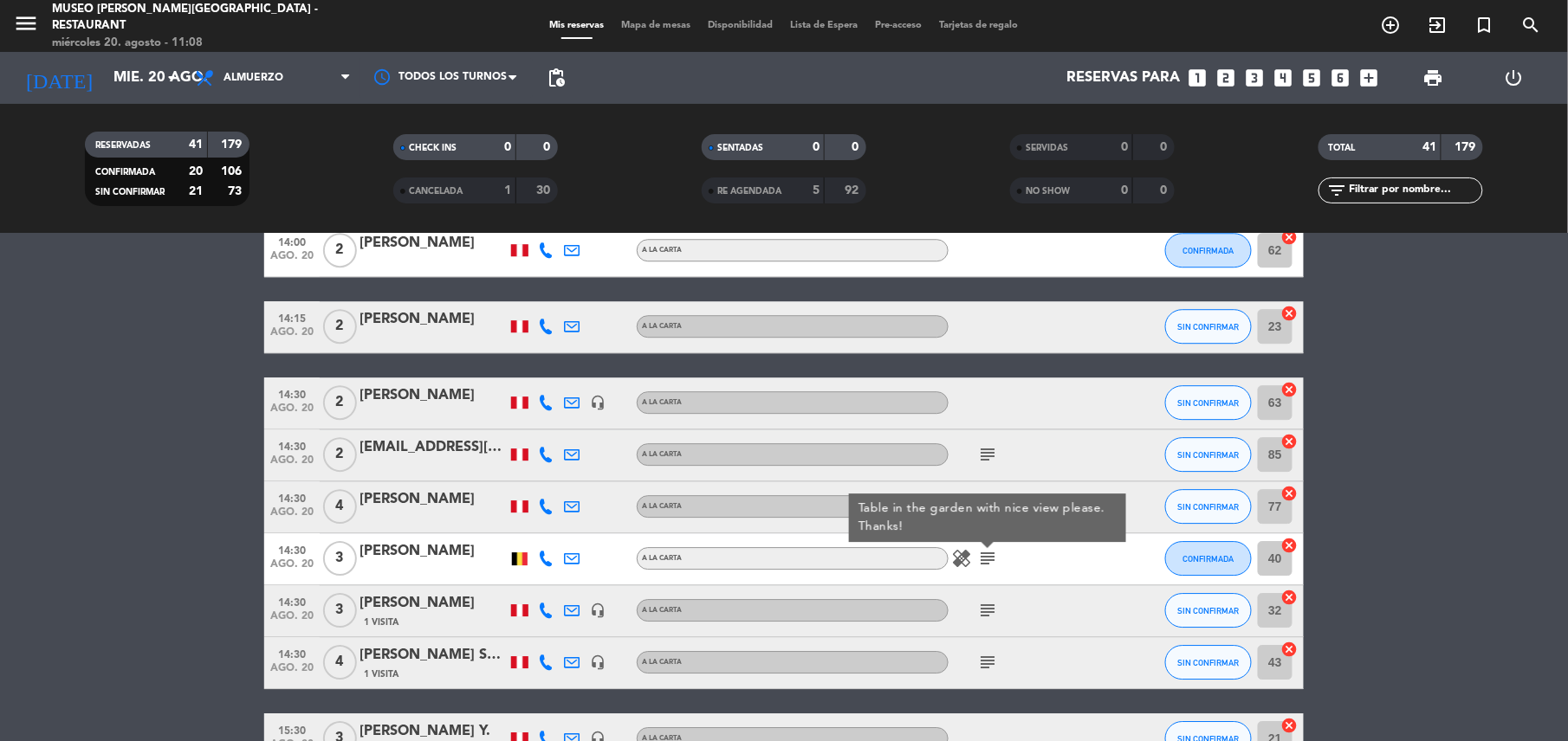
click at [984, 601] on icon "subject" at bounding box center [987, 609] width 21 height 21
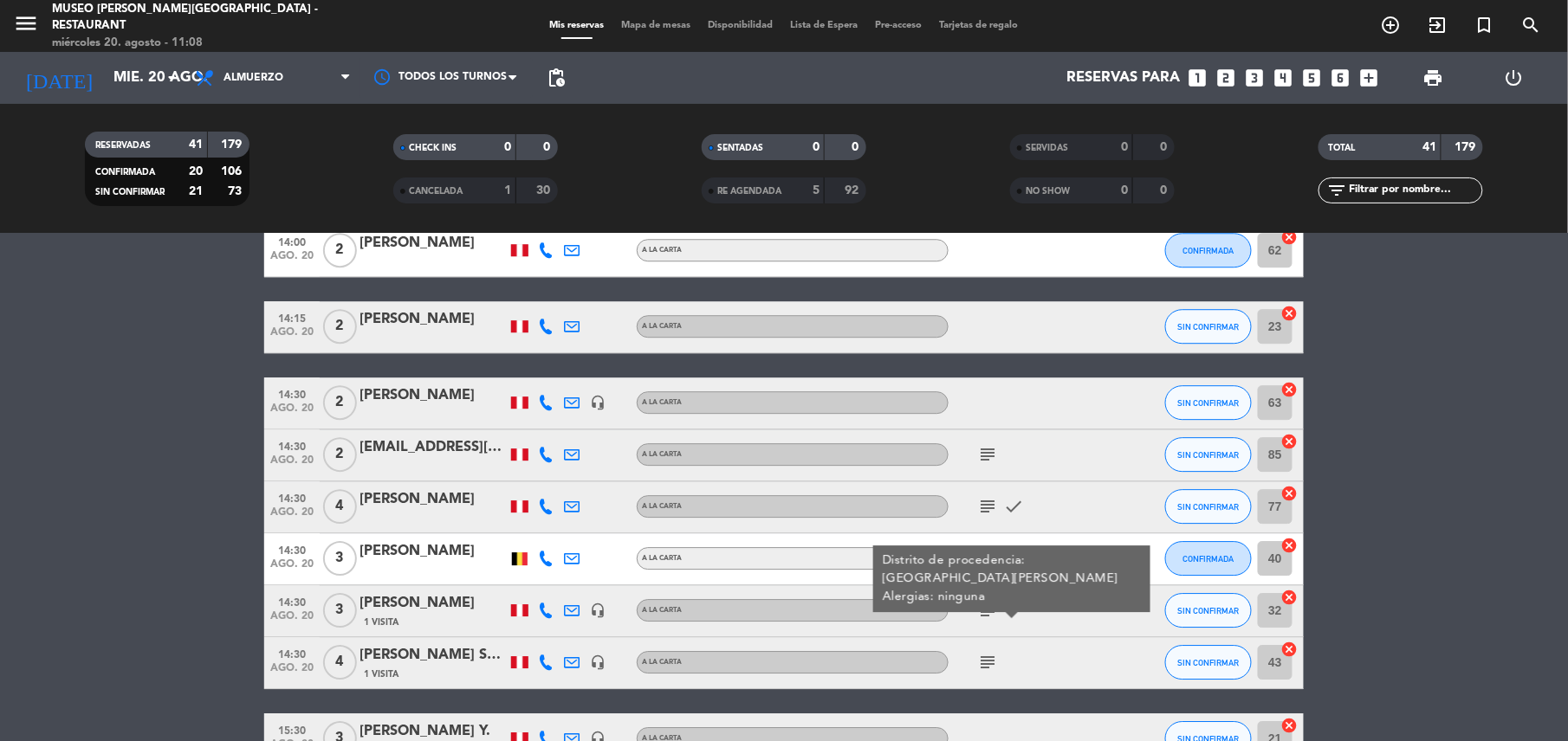
click at [986, 659] on icon "subject" at bounding box center [987, 662] width 21 height 21
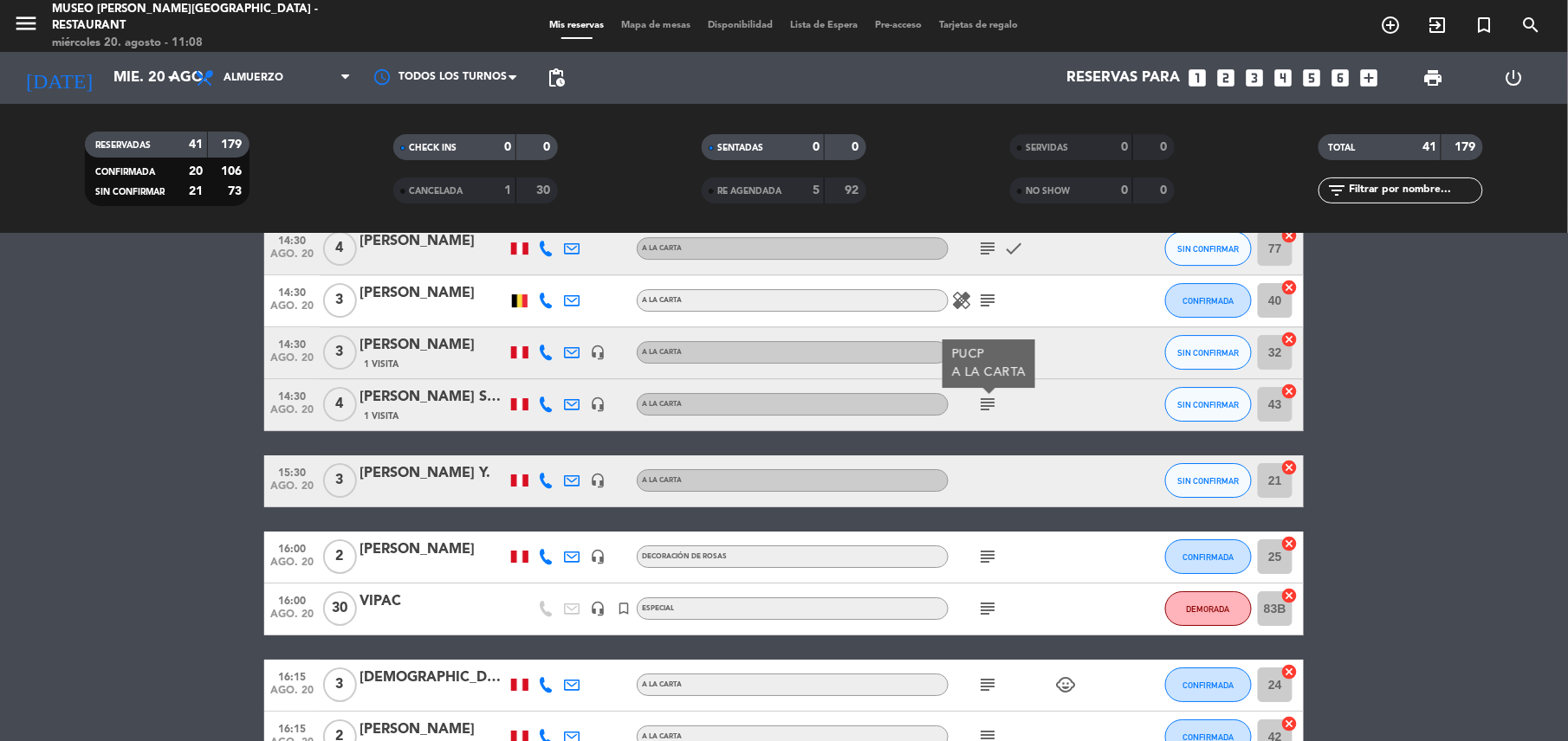
scroll to position [2065, 0]
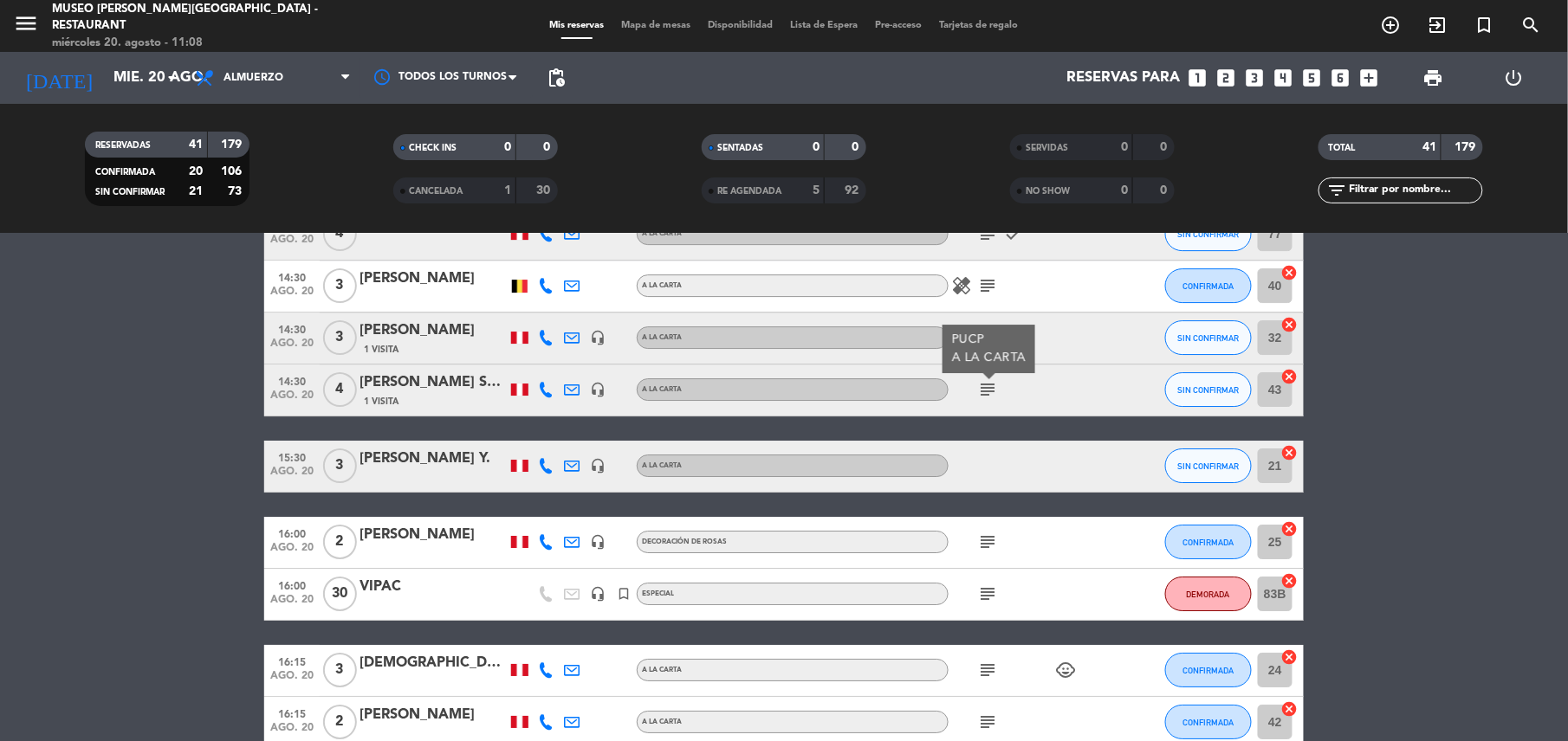
click at [985, 542] on icon "subject" at bounding box center [987, 542] width 21 height 21
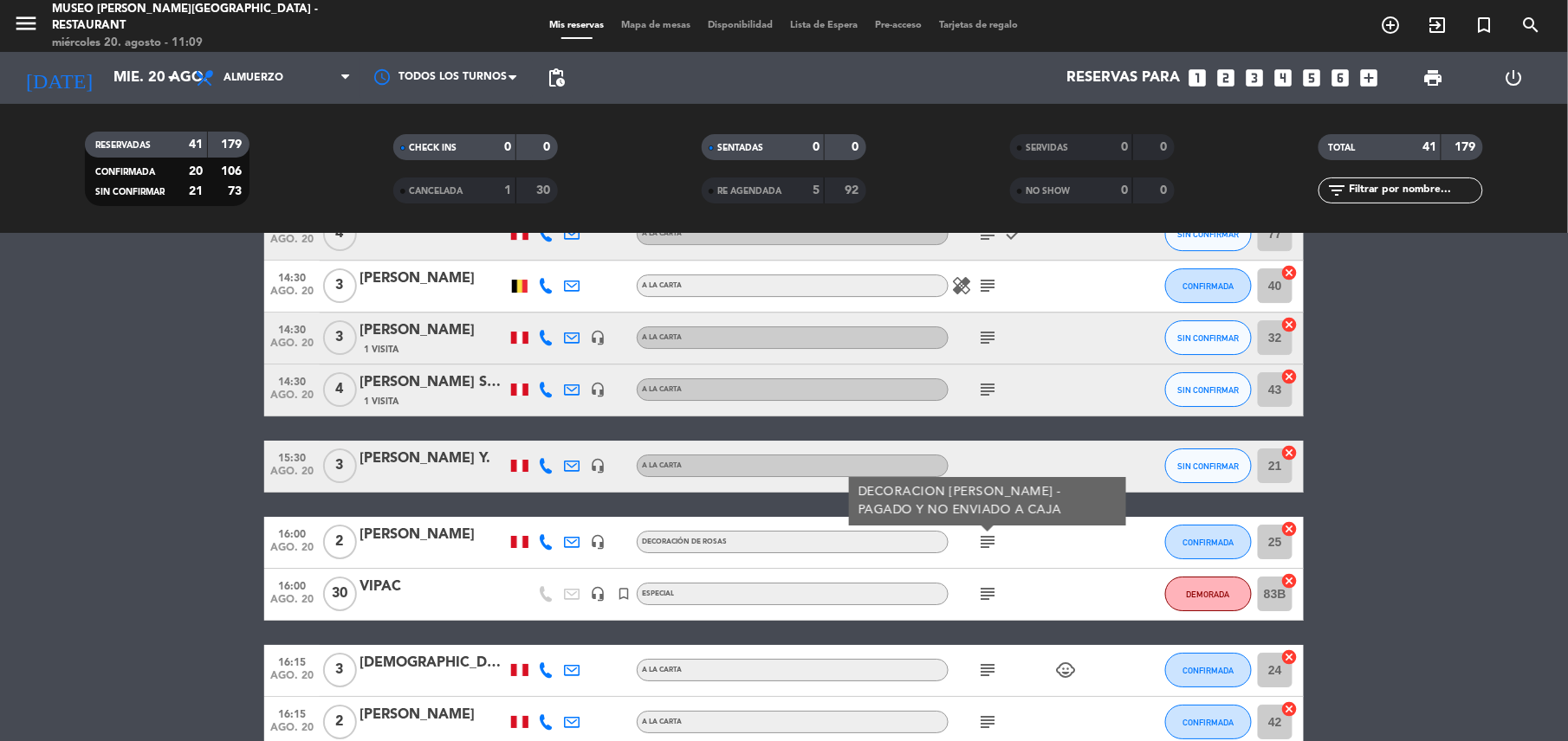
scroll to position [2211, 0]
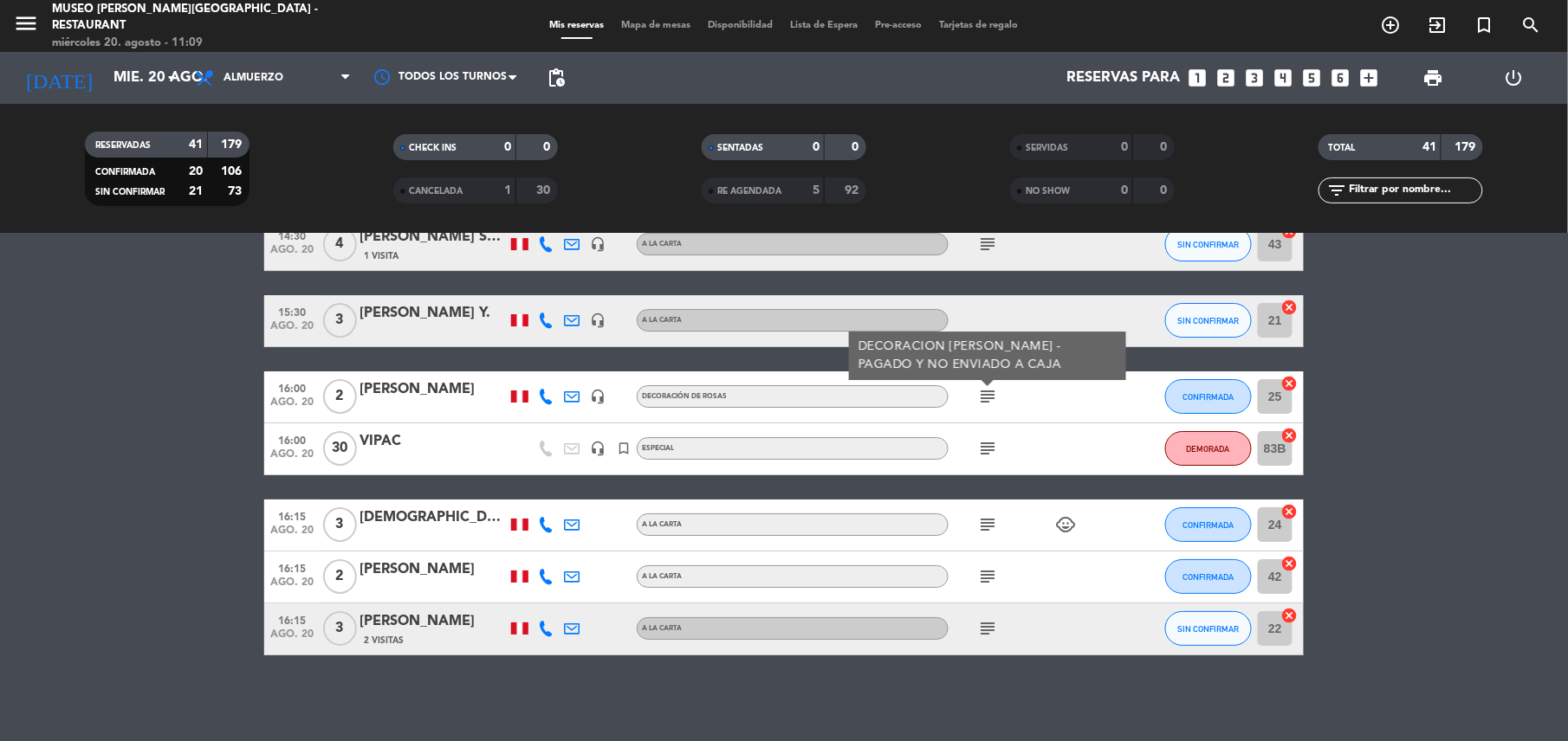
click at [981, 449] on icon "subject" at bounding box center [987, 448] width 21 height 21
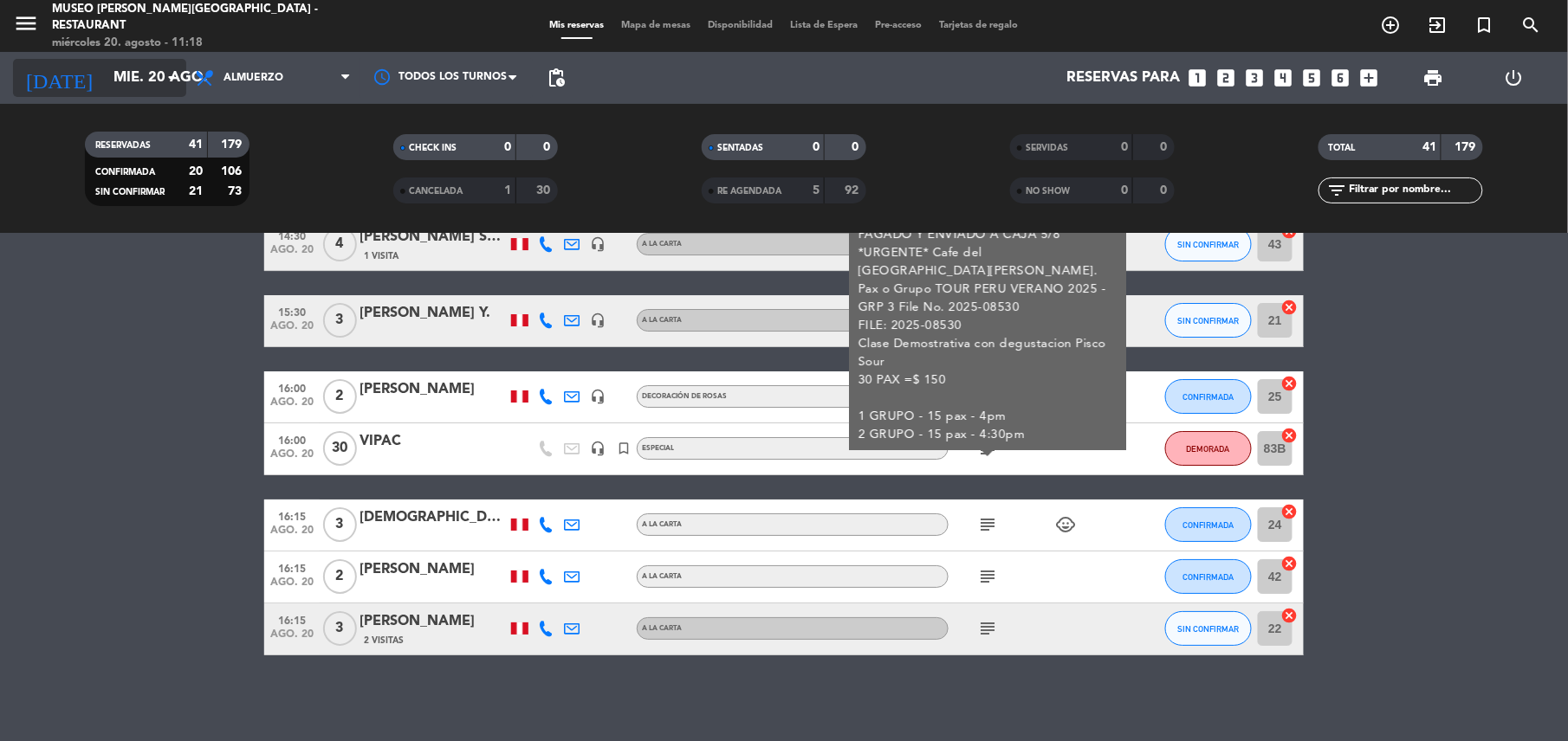
click at [146, 78] on input "mié. 20 ago." at bounding box center [198, 79] width 187 height 33
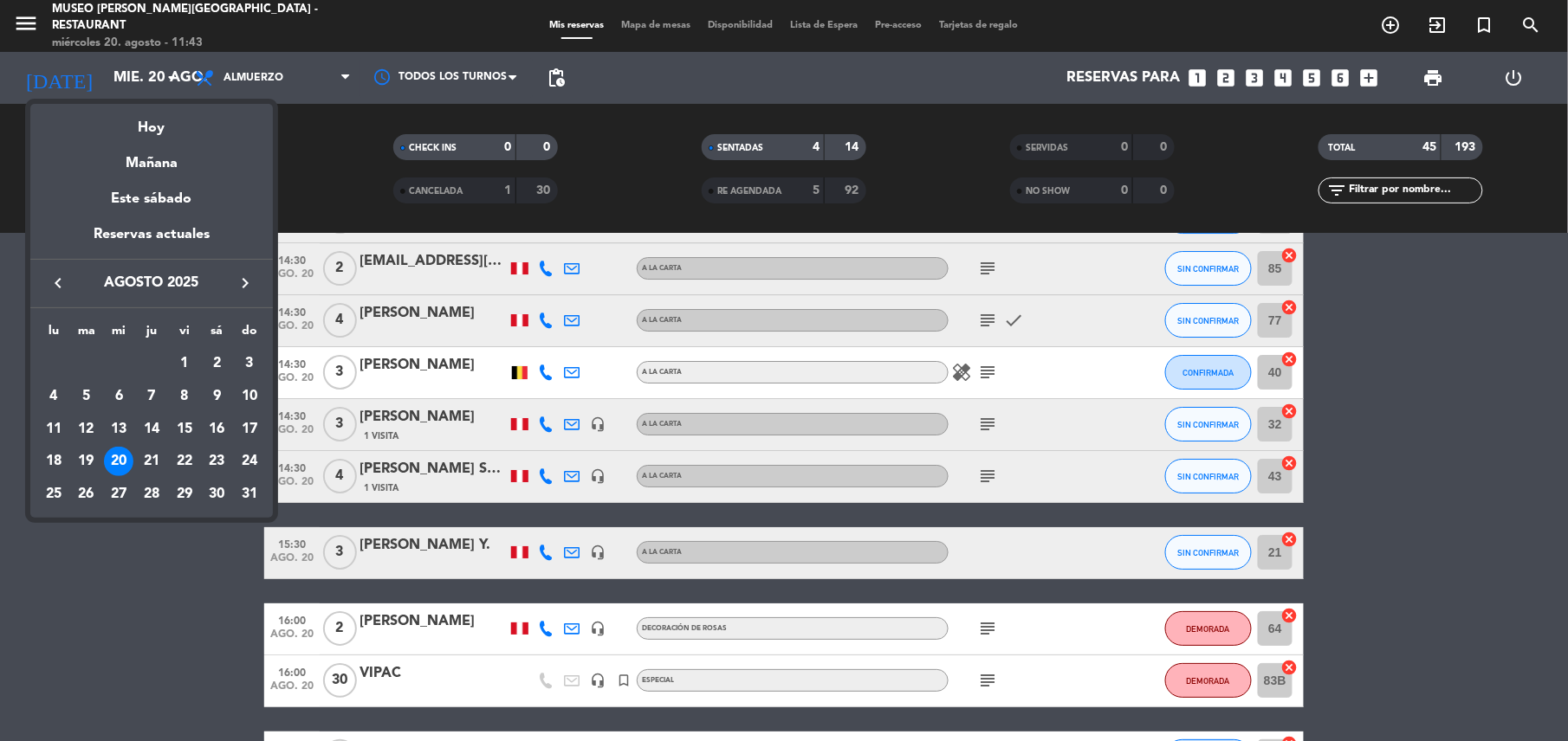
scroll to position [2135, 0]
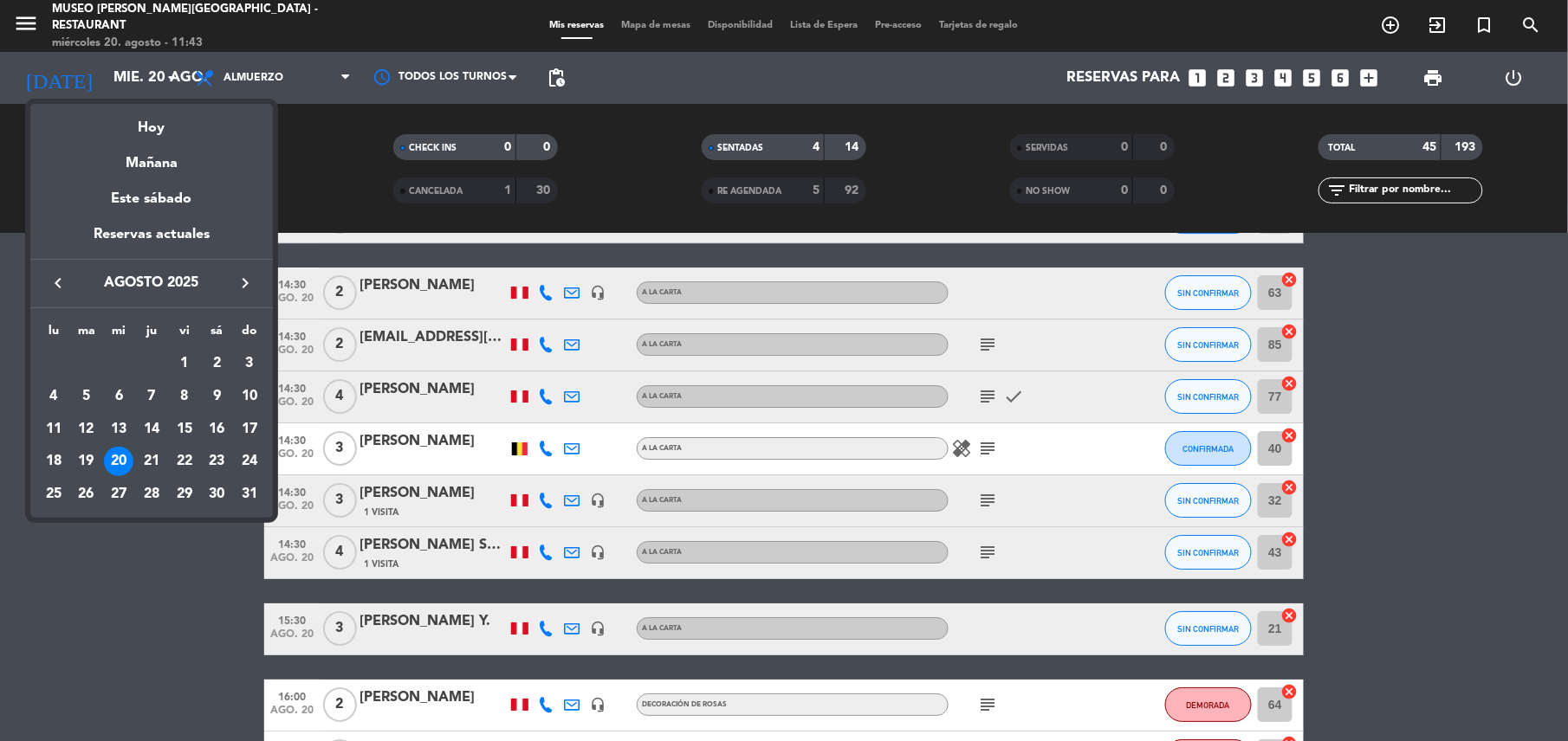
click at [126, 614] on div at bounding box center [784, 370] width 1568 height 741
